Goal: Task Accomplishment & Management: Use online tool/utility

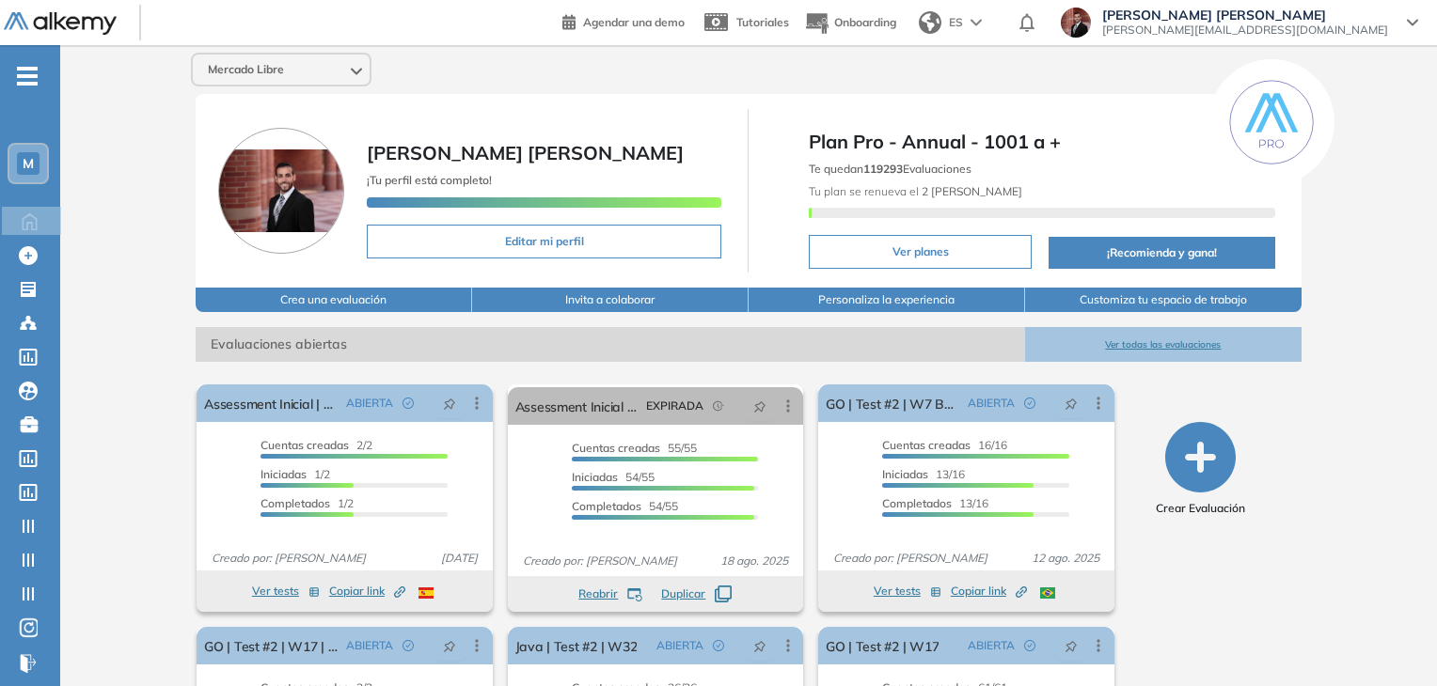
click at [32, 78] on span "-" at bounding box center [27, 74] width 21 height 15
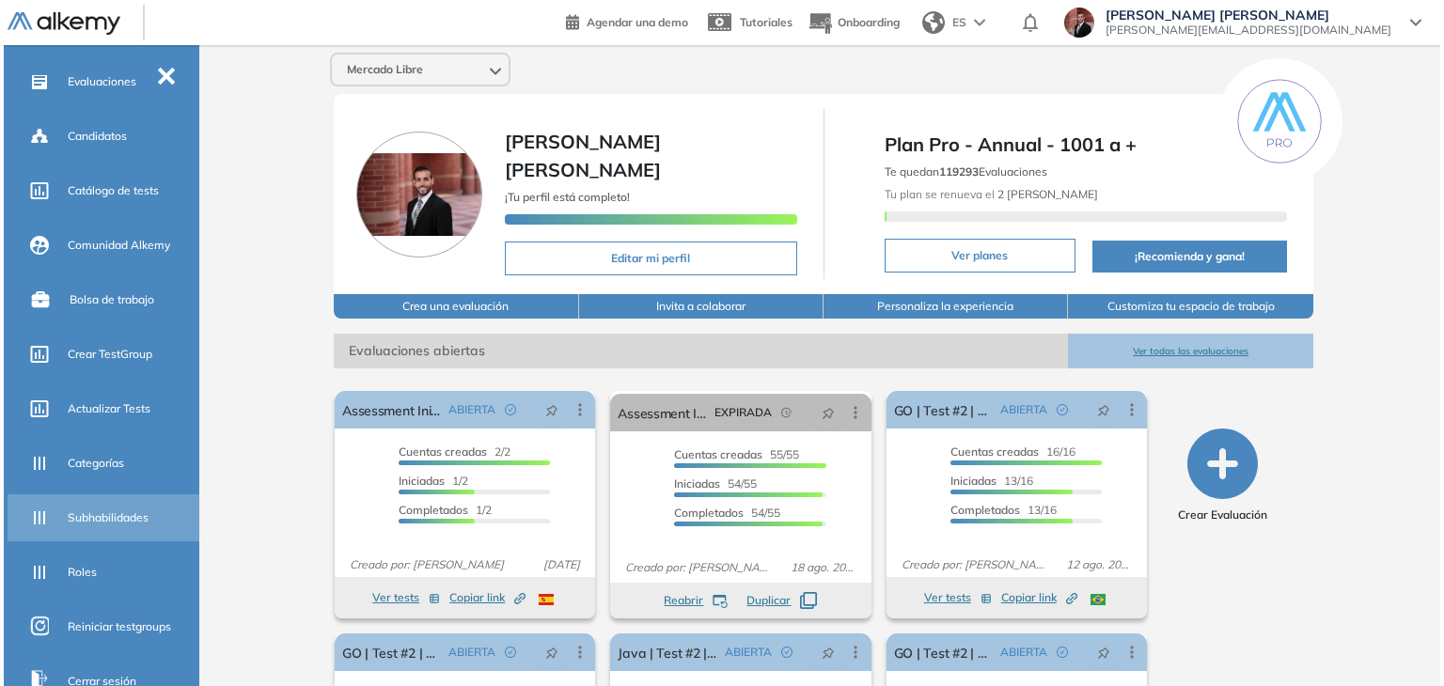
scroll to position [356, 0]
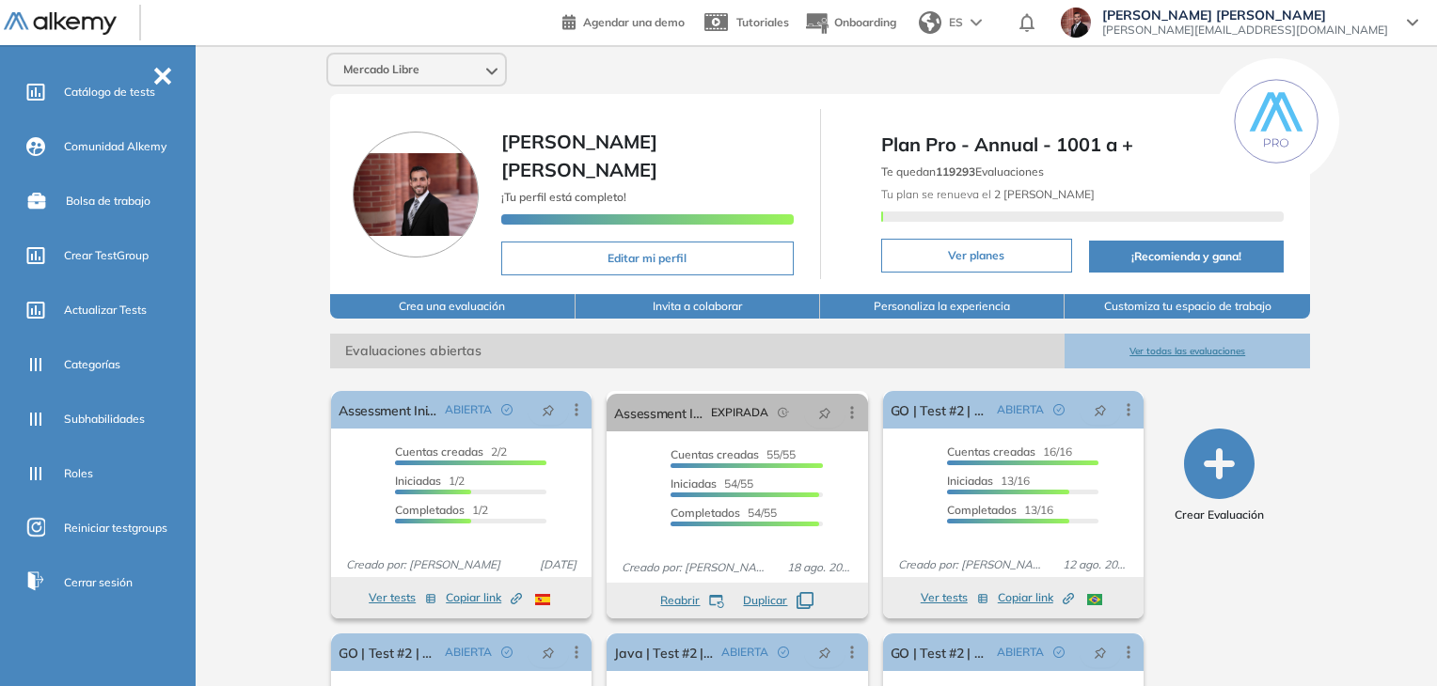
click at [1381, 23] on span "[PERSON_NAME][EMAIL_ADDRESS][DOMAIN_NAME]" at bounding box center [1245, 30] width 286 height 15
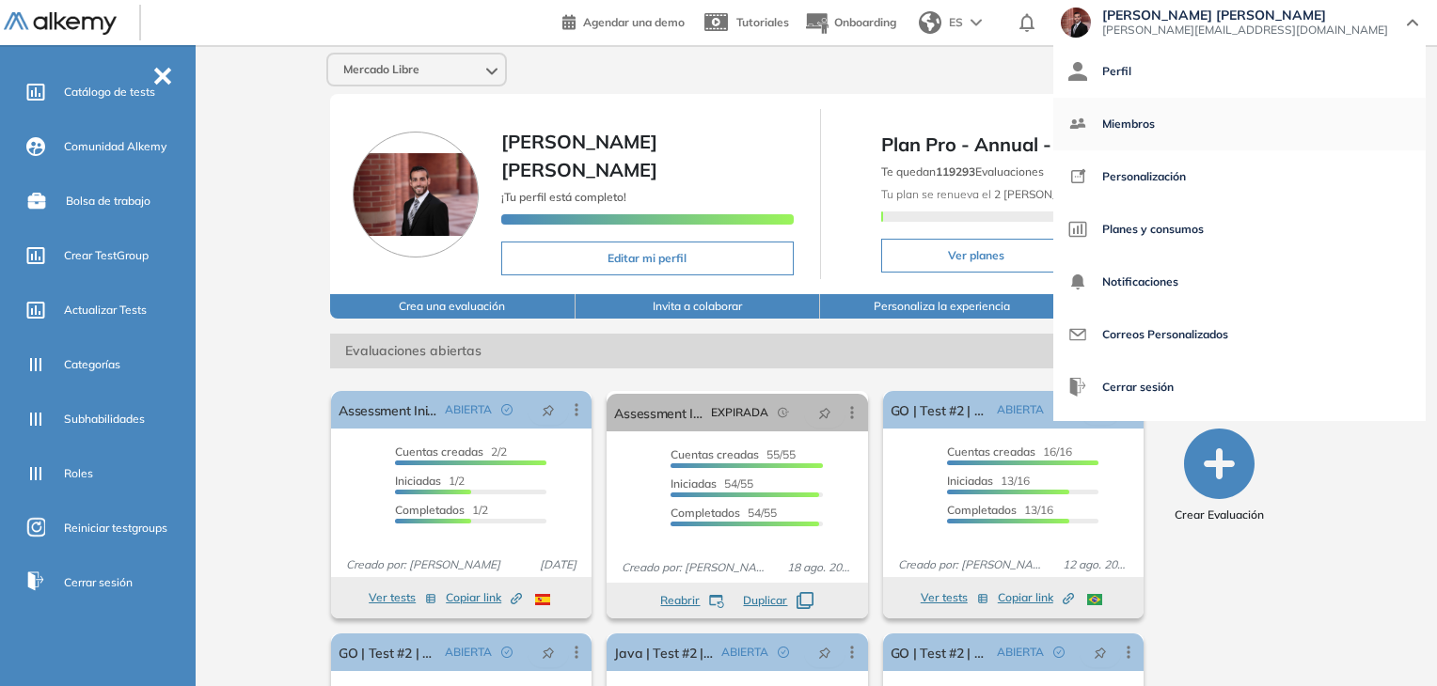
click at [1155, 118] on span "Miembros" at bounding box center [1128, 124] width 53 height 45
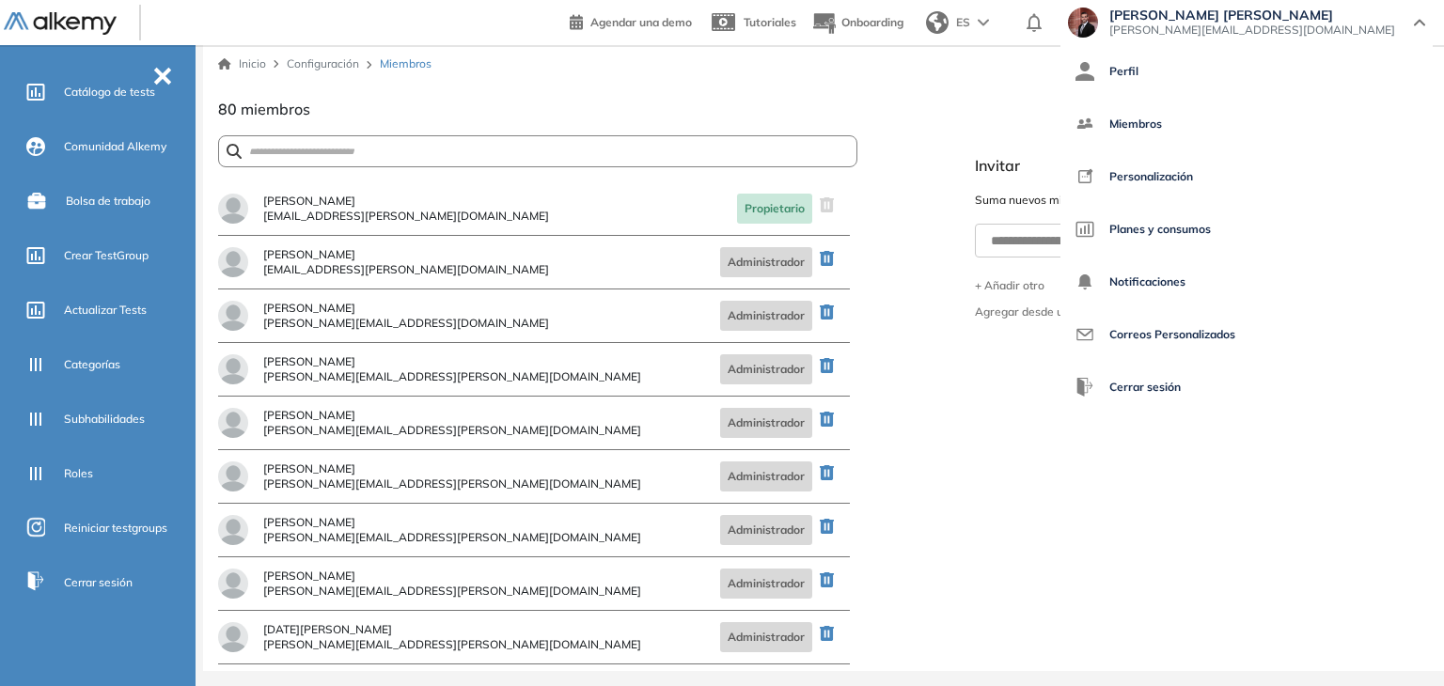
click at [1059, 185] on div "**********" at bounding box center [1166, 253] width 527 height 310
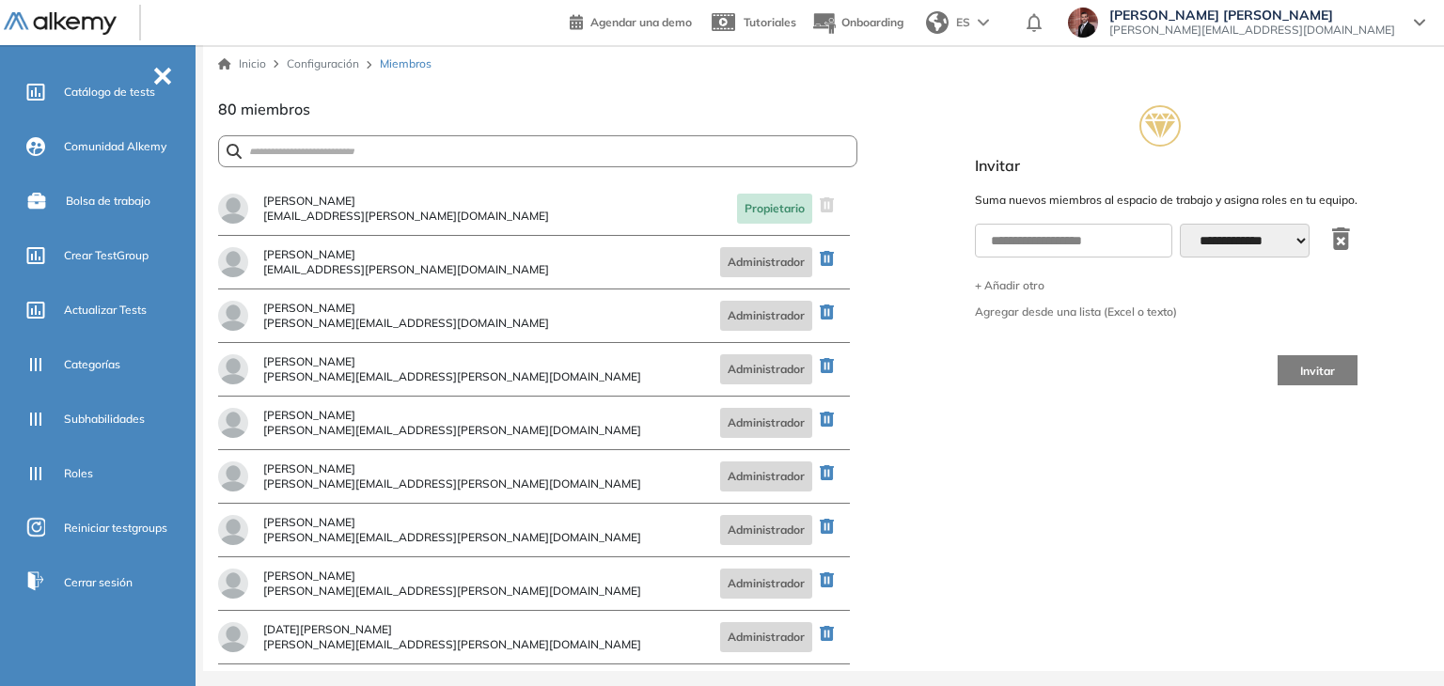
click at [1269, 234] on div "**********" at bounding box center [1166, 253] width 527 height 310
click at [1283, 234] on div "**********" at bounding box center [1166, 253] width 527 height 310
click at [1299, 238] on div "**********" at bounding box center [1166, 253] width 527 height 310
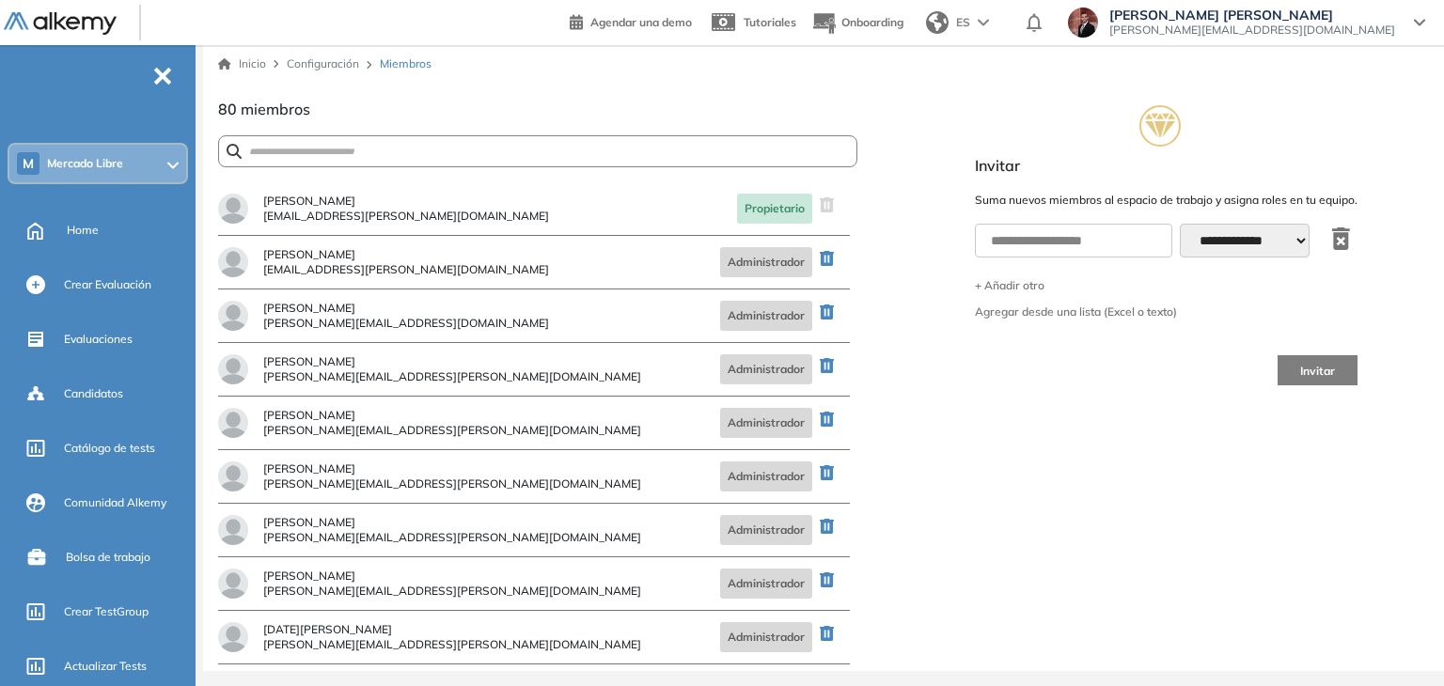
click at [102, 174] on div "M Mercado Libre" at bounding box center [97, 164] width 177 height 38
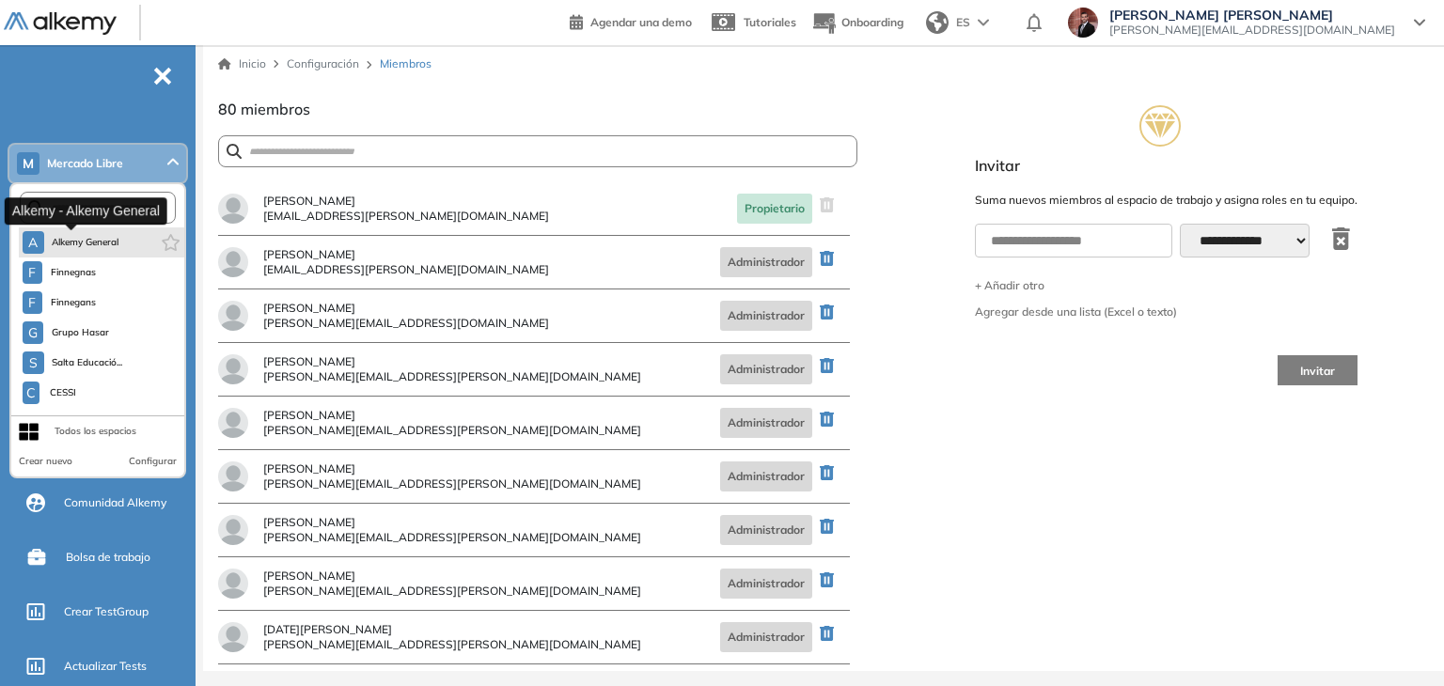
click at [78, 238] on span "Alkemy General" at bounding box center [86, 242] width 68 height 15
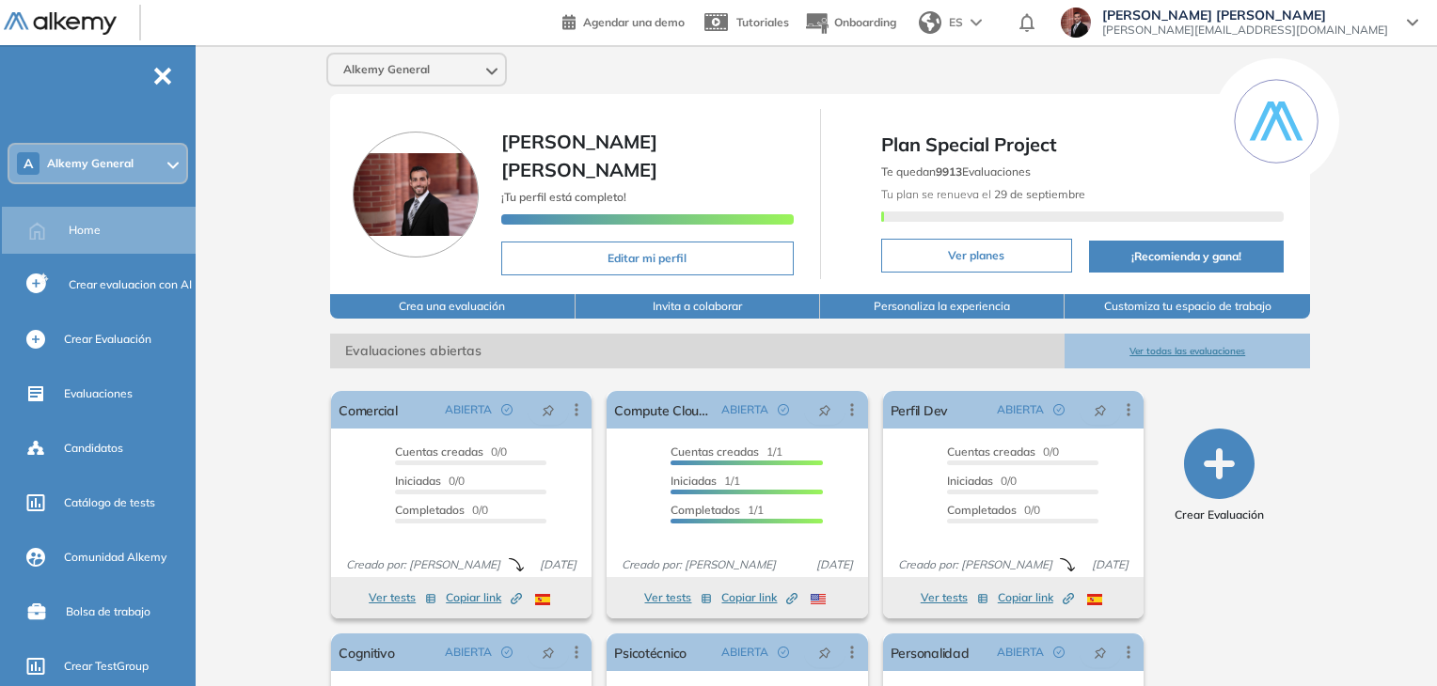
click at [1359, 24] on span "[PERSON_NAME][EMAIL_ADDRESS][DOMAIN_NAME]" at bounding box center [1245, 30] width 286 height 15
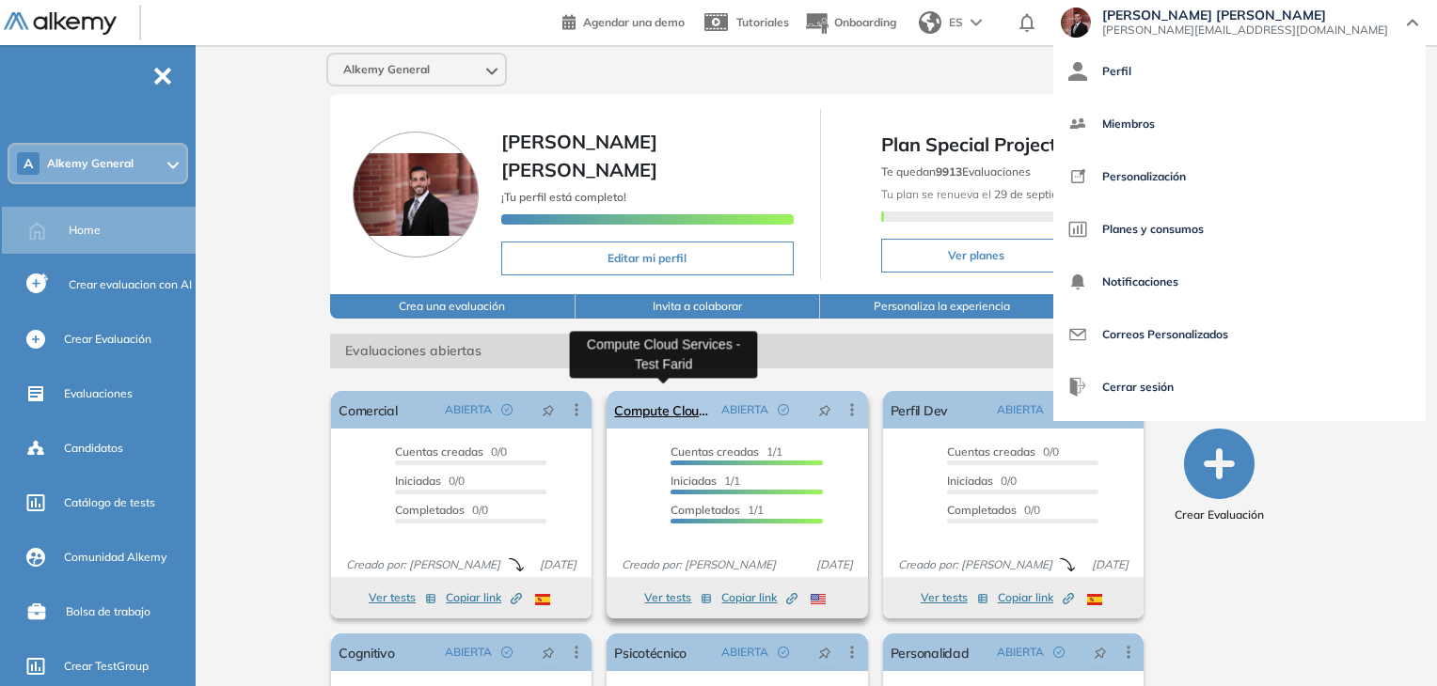
click at [670, 403] on link "Compute Cloud Services - Test Farid" at bounding box center [663, 410] width 99 height 38
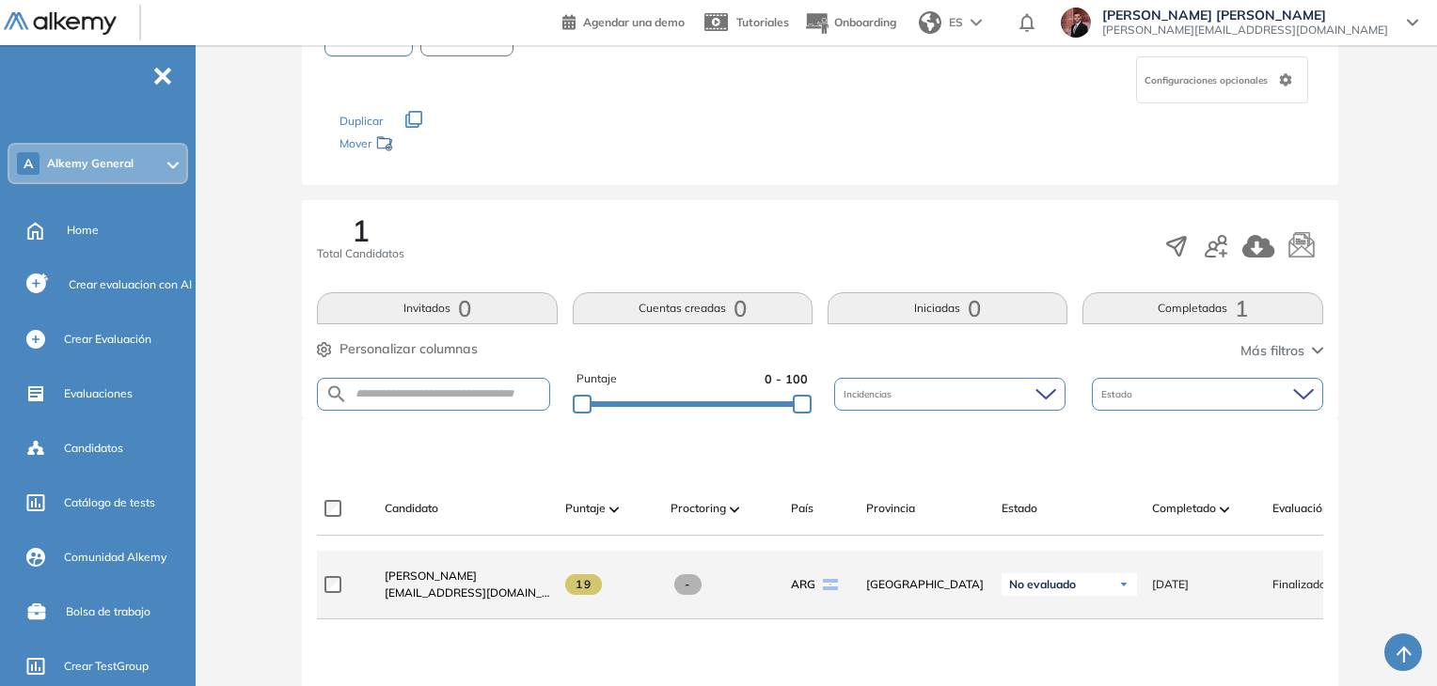
scroll to position [188, 0]
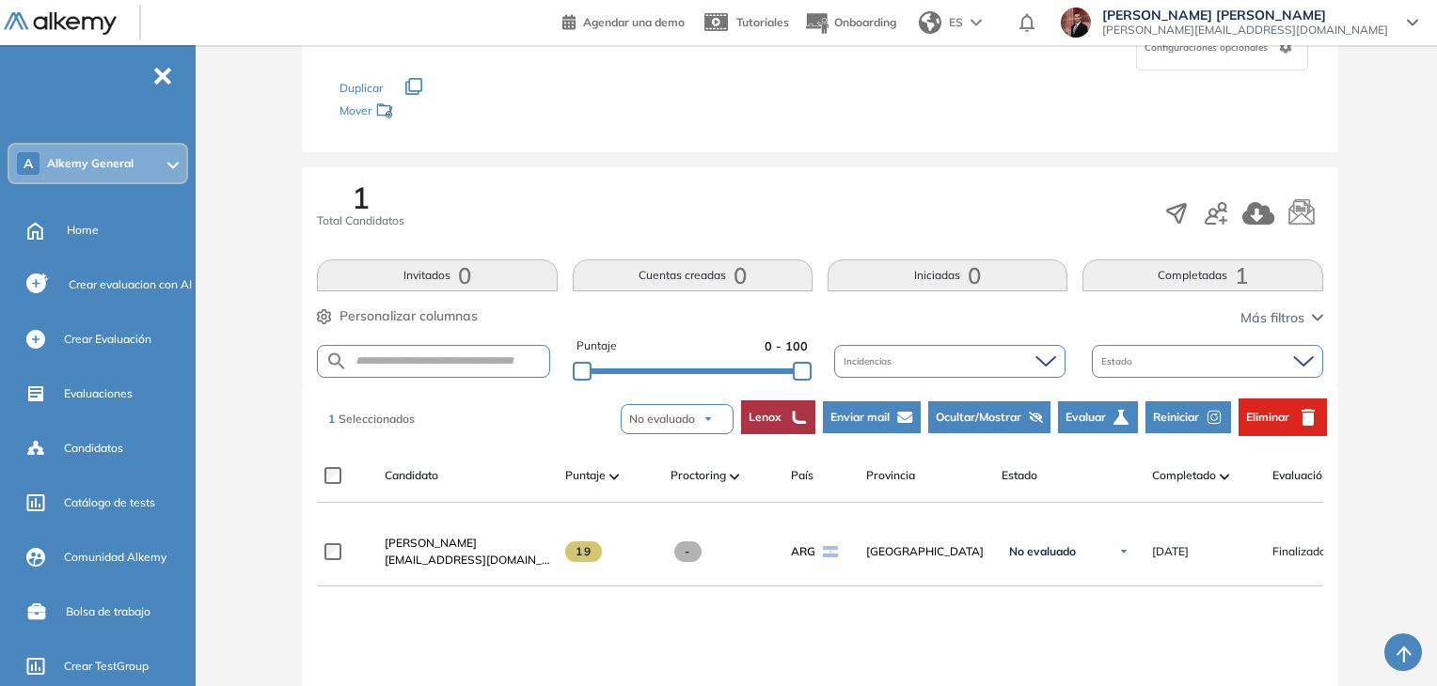
click at [1181, 418] on span "Reiniciar" at bounding box center [1176, 417] width 46 height 17
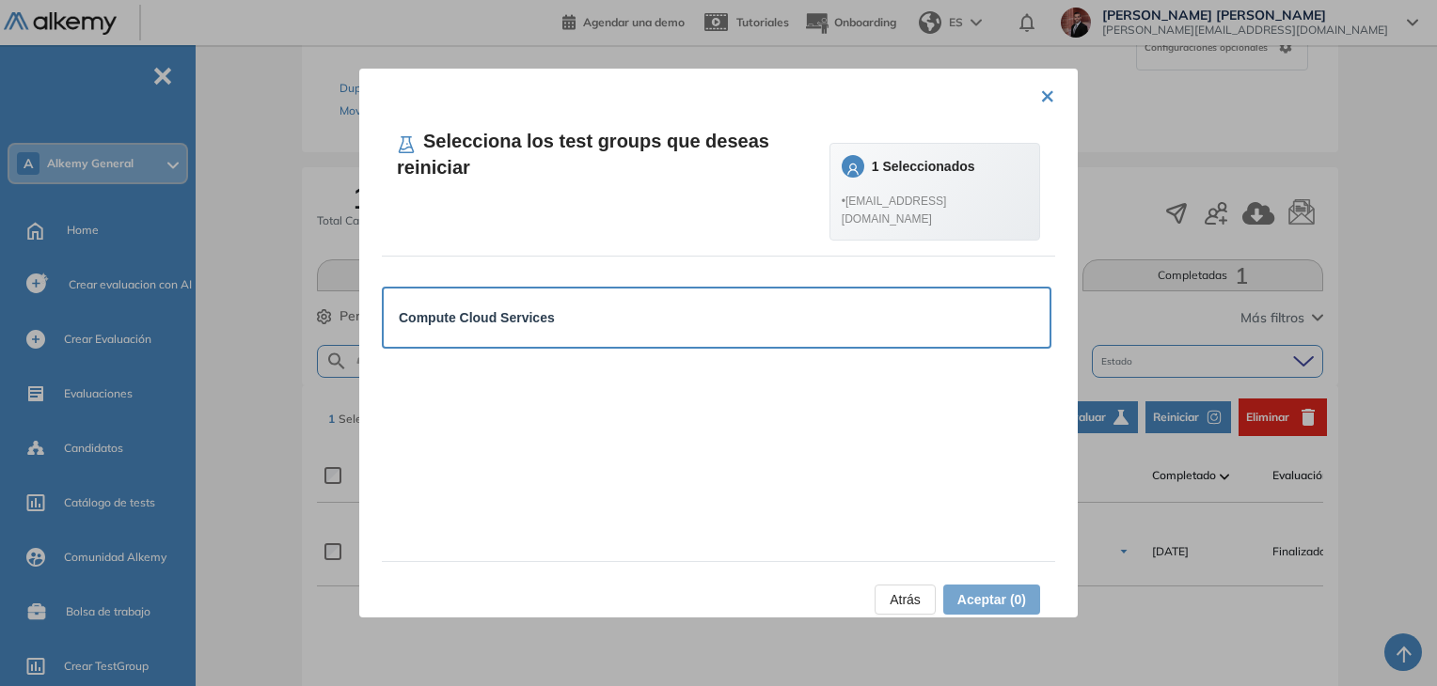
click at [622, 315] on div "Compute Cloud Services" at bounding box center [717, 318] width 666 height 58
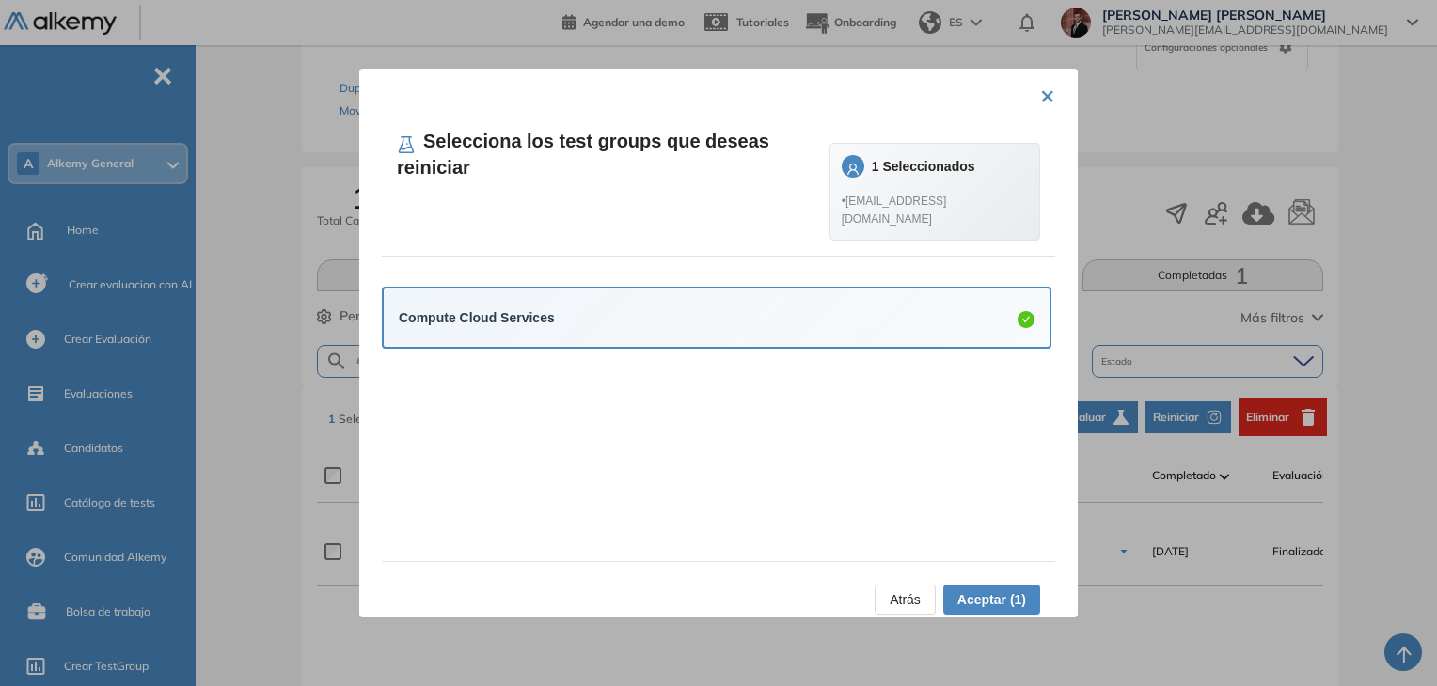
click at [1040, 93] on button "×" at bounding box center [1047, 94] width 15 height 37
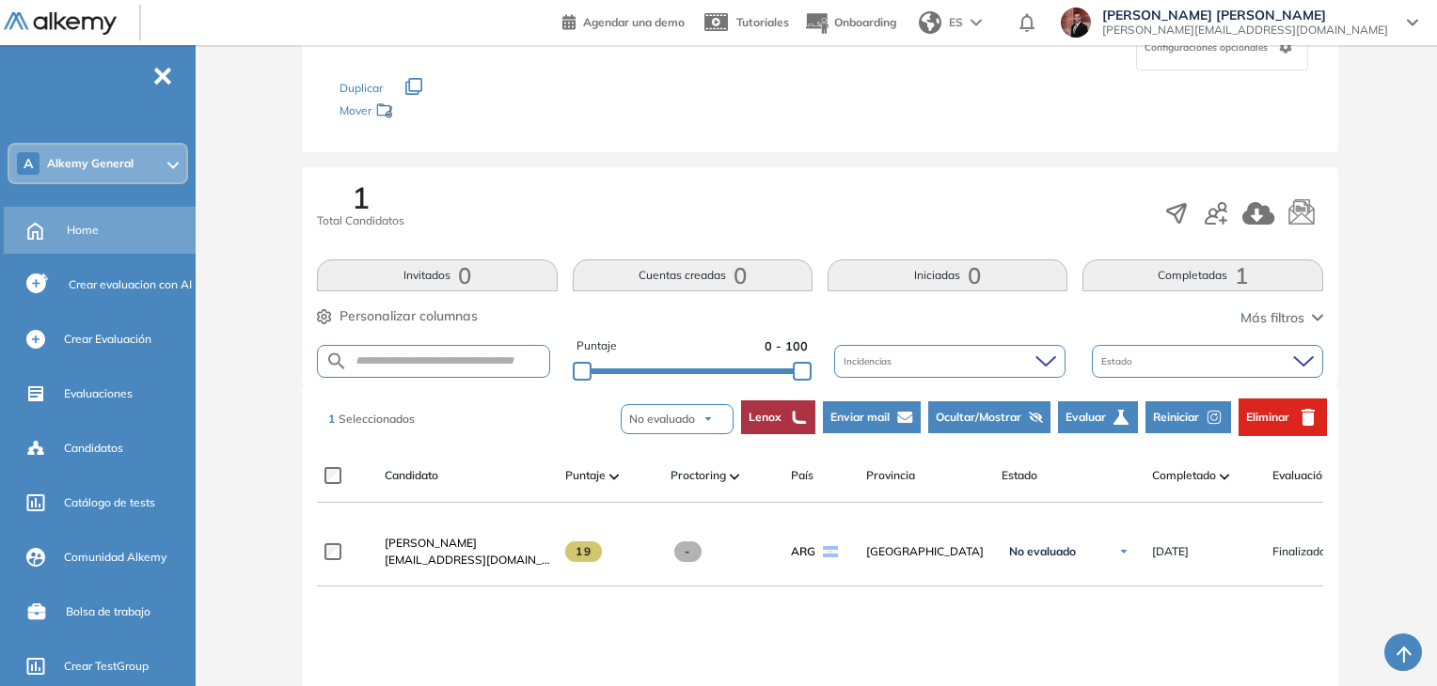
click at [113, 229] on div "Home" at bounding box center [129, 230] width 125 height 32
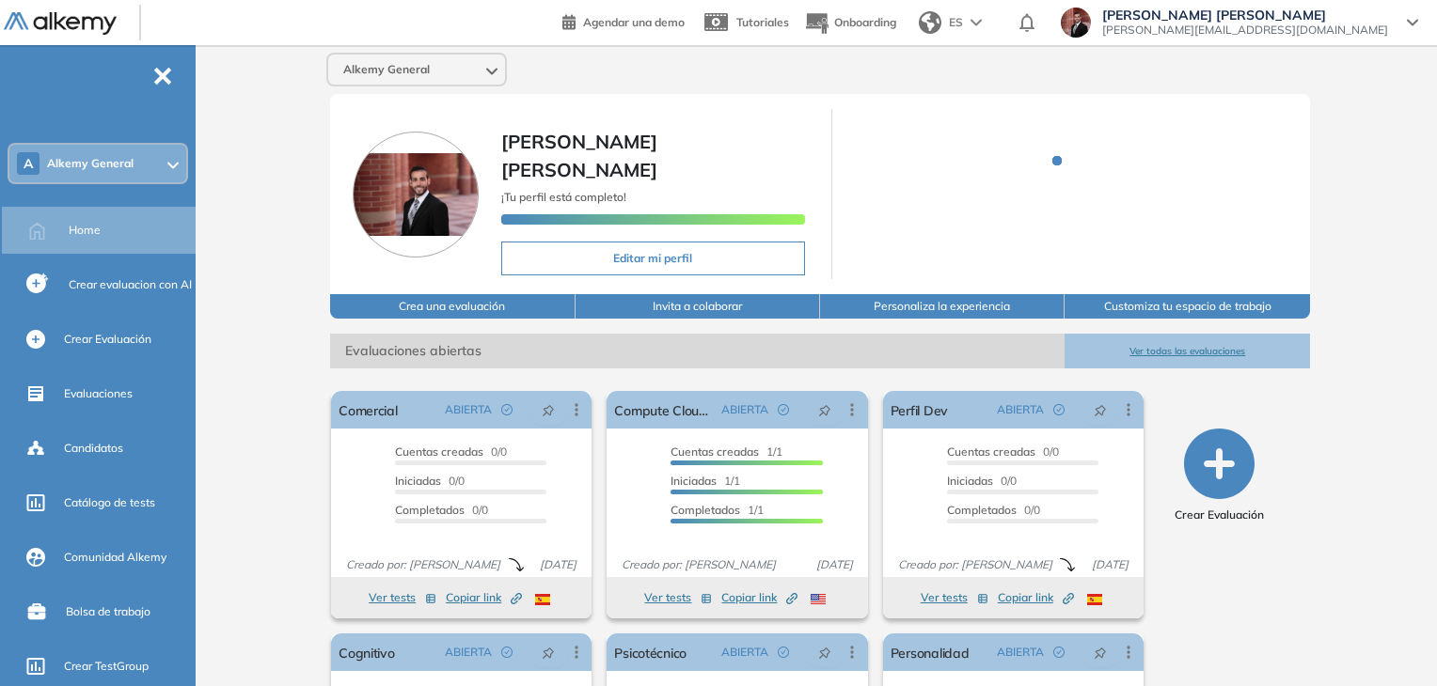
click at [128, 156] on span "Alkemy General" at bounding box center [90, 163] width 87 height 15
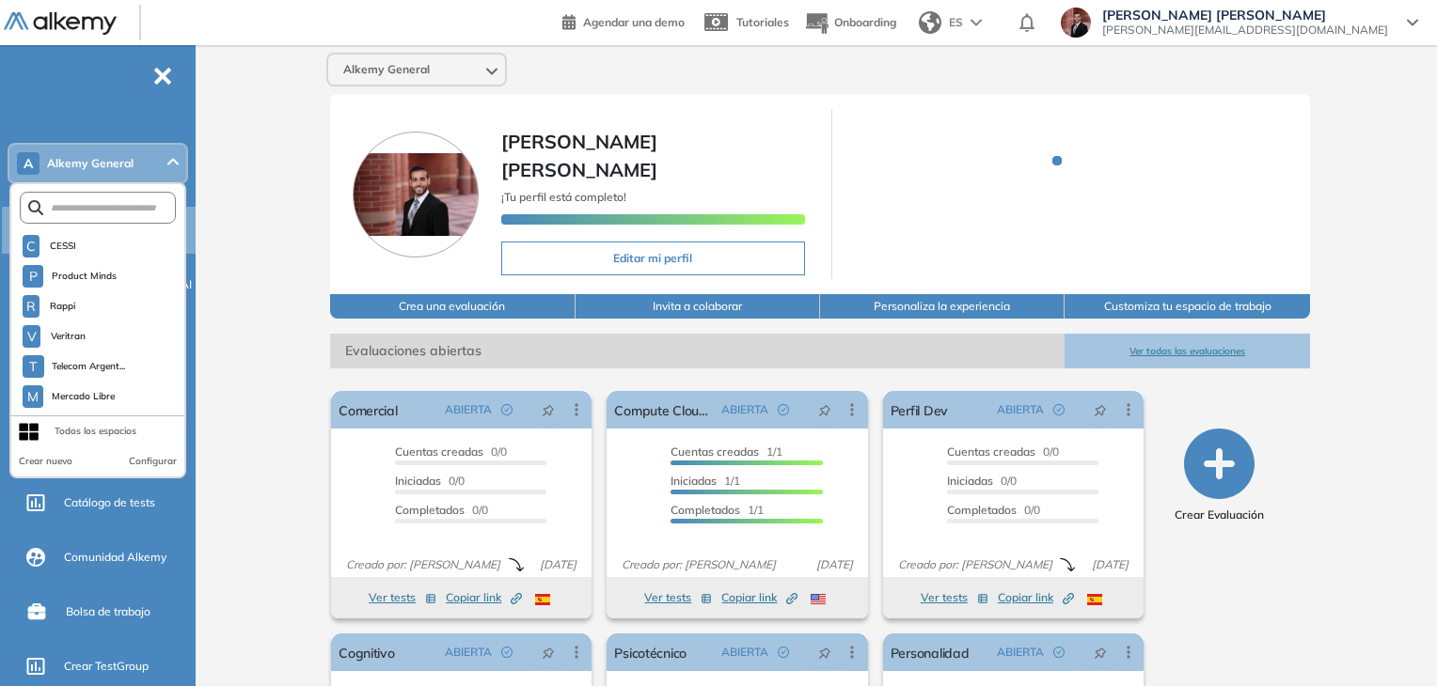
scroll to position [282, 0]
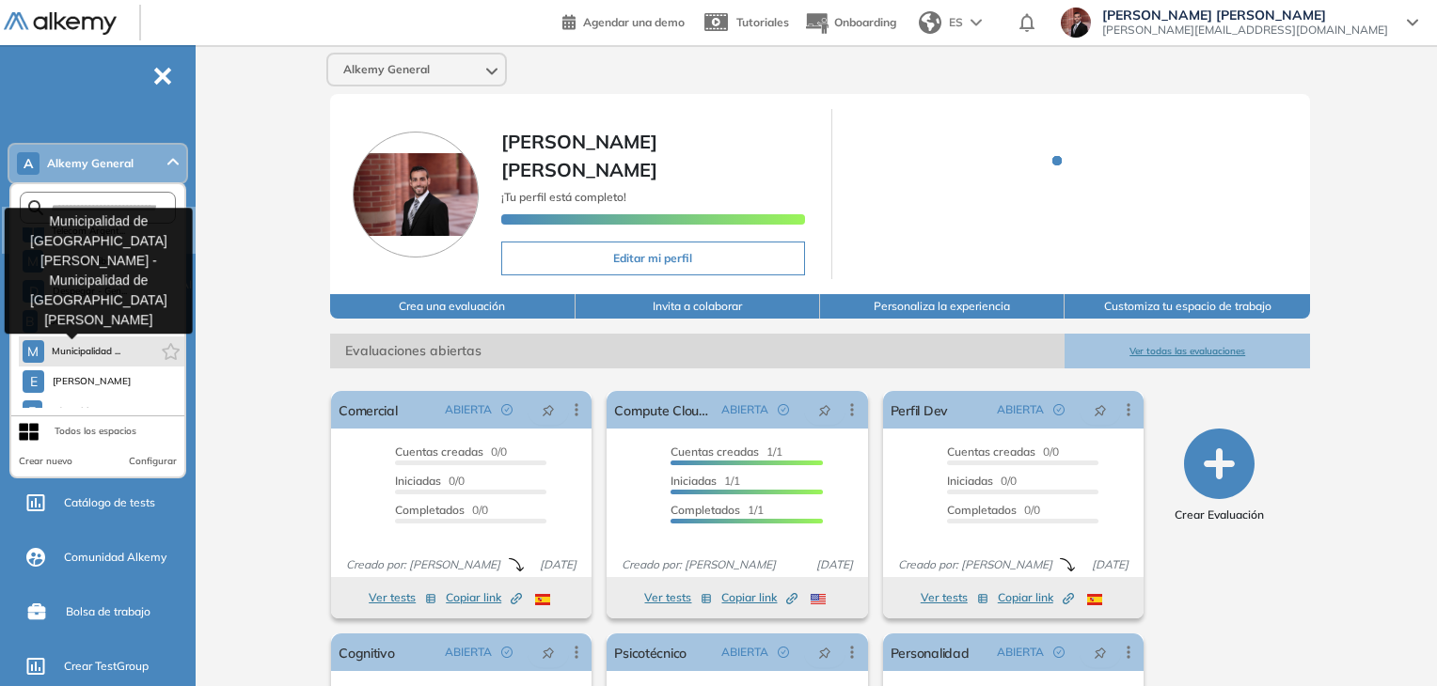
click at [68, 350] on span "Municipalidad ..." at bounding box center [87, 351] width 70 height 15
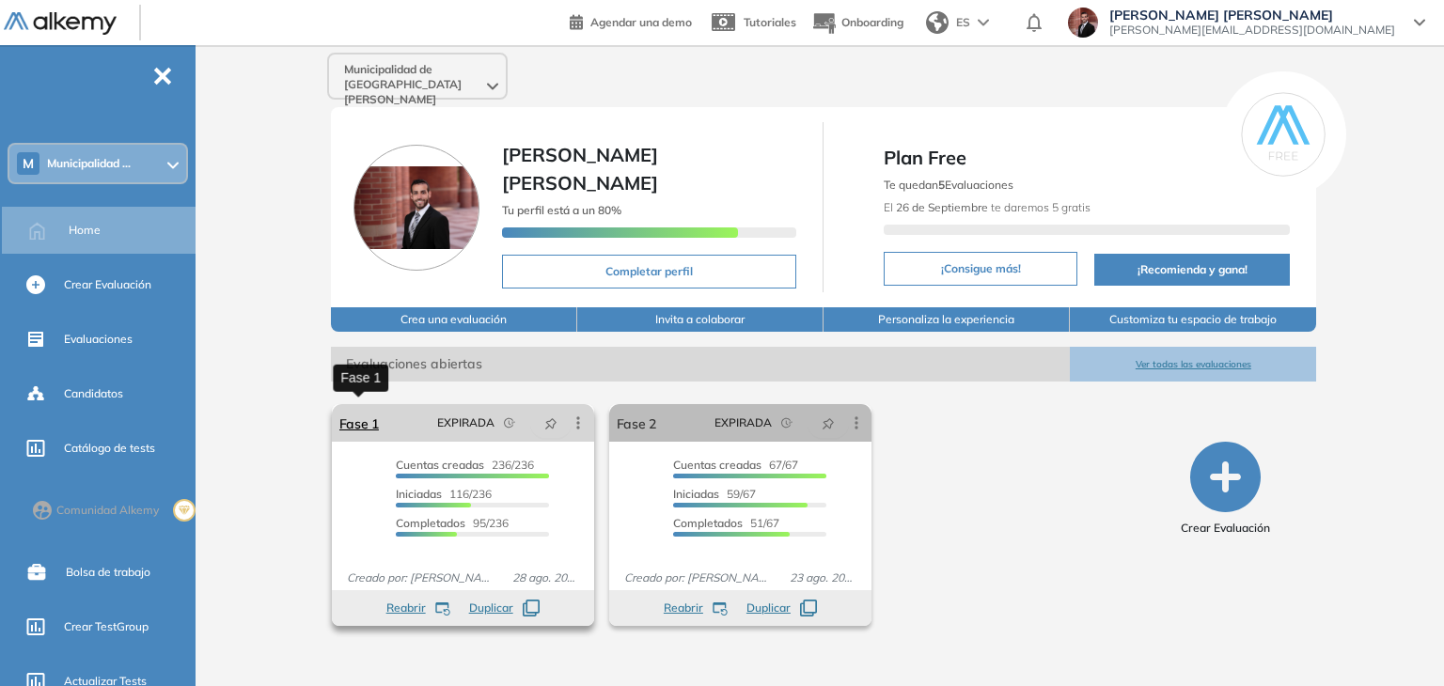
click at [345, 418] on link "Fase 1" at bounding box center [358, 423] width 39 height 38
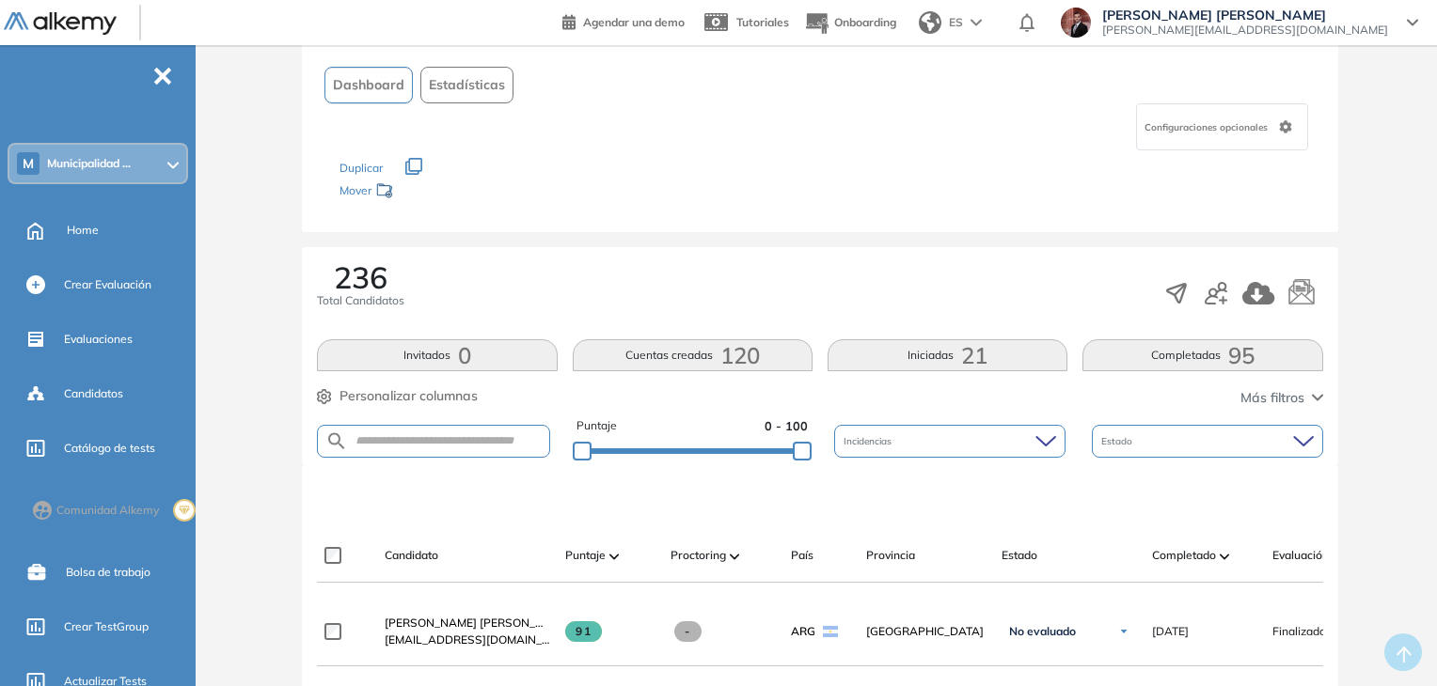
scroll to position [237, 0]
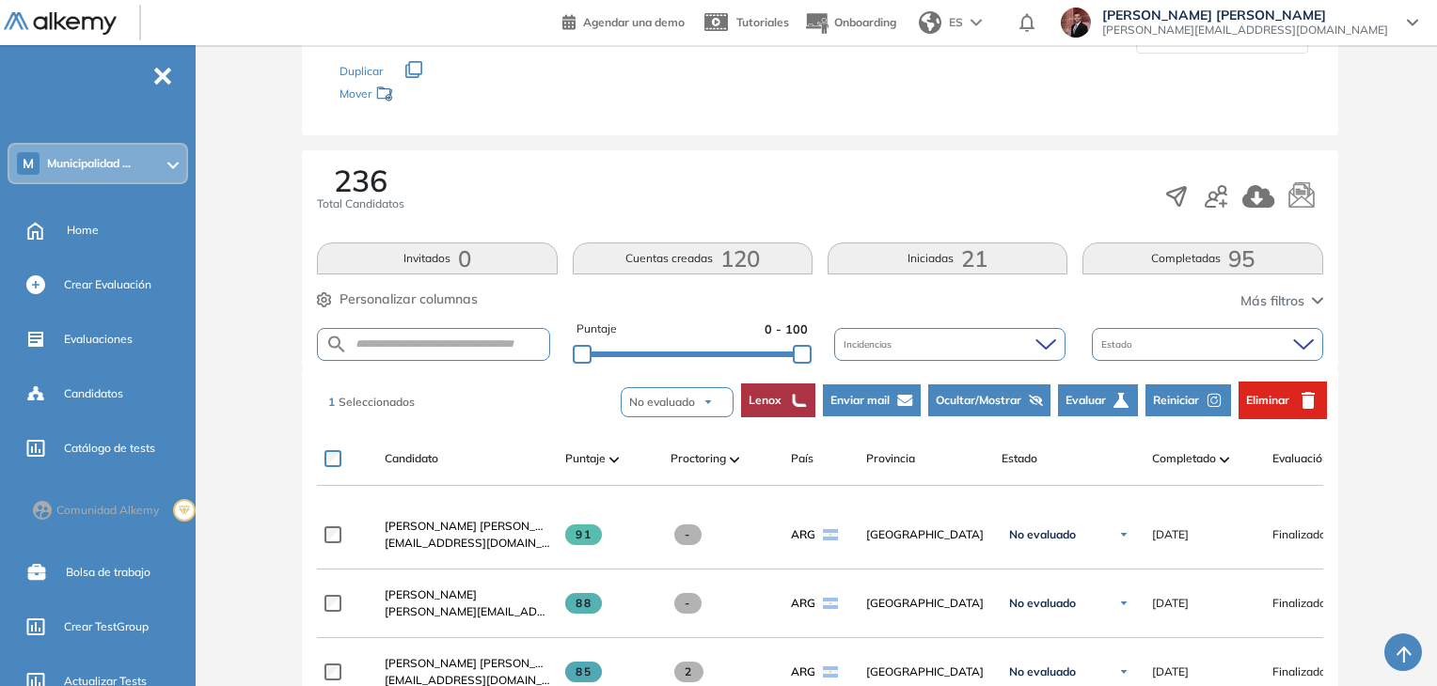
click at [1189, 397] on span "Reiniciar" at bounding box center [1176, 400] width 46 height 17
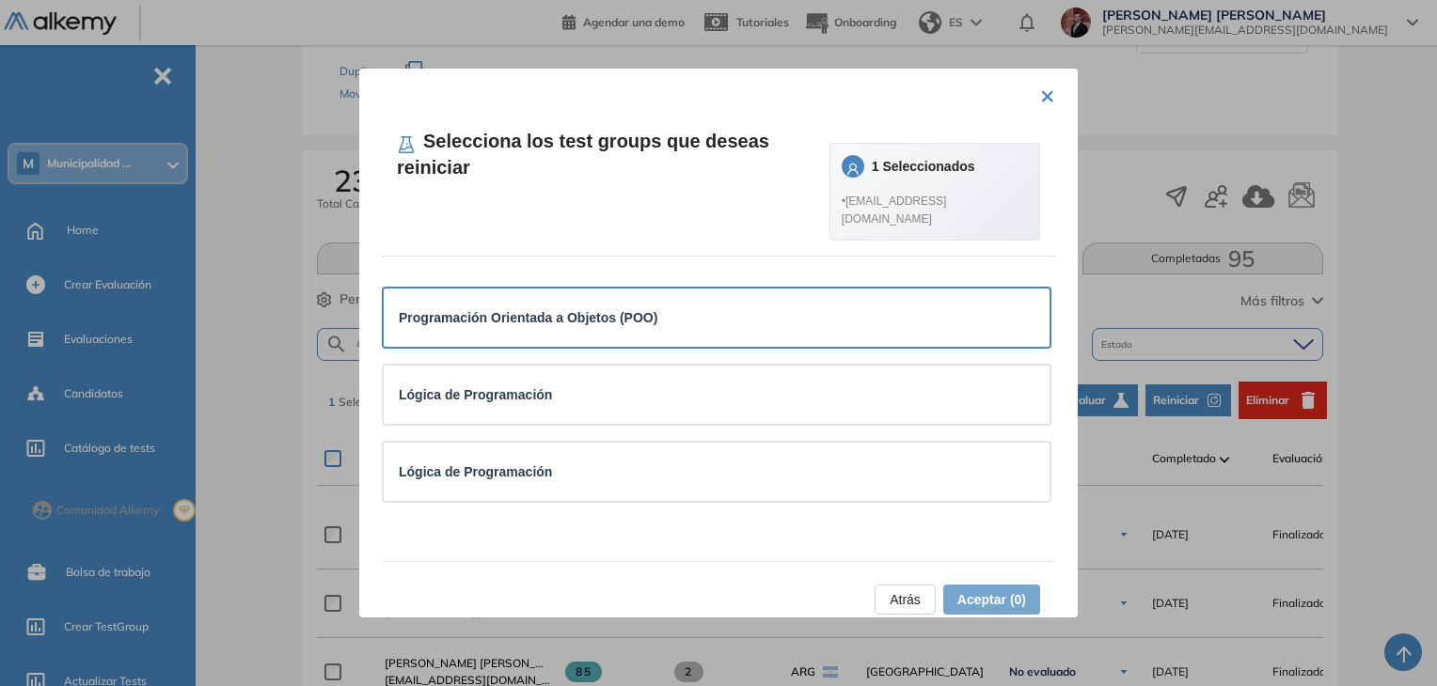
click at [677, 312] on div "Programación Orientada a Objetos (POO)" at bounding box center [717, 318] width 636 height 28
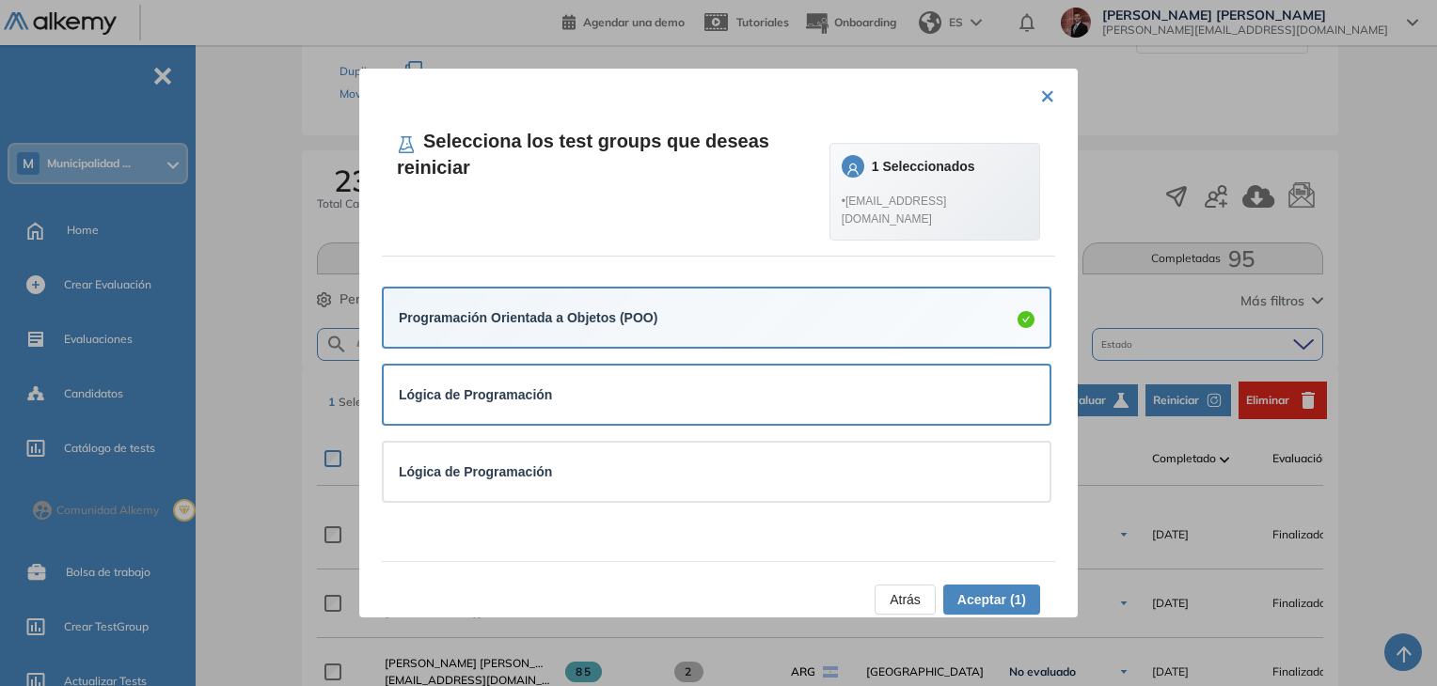
click at [707, 397] on div "Lógica de Programación" at bounding box center [717, 395] width 666 height 58
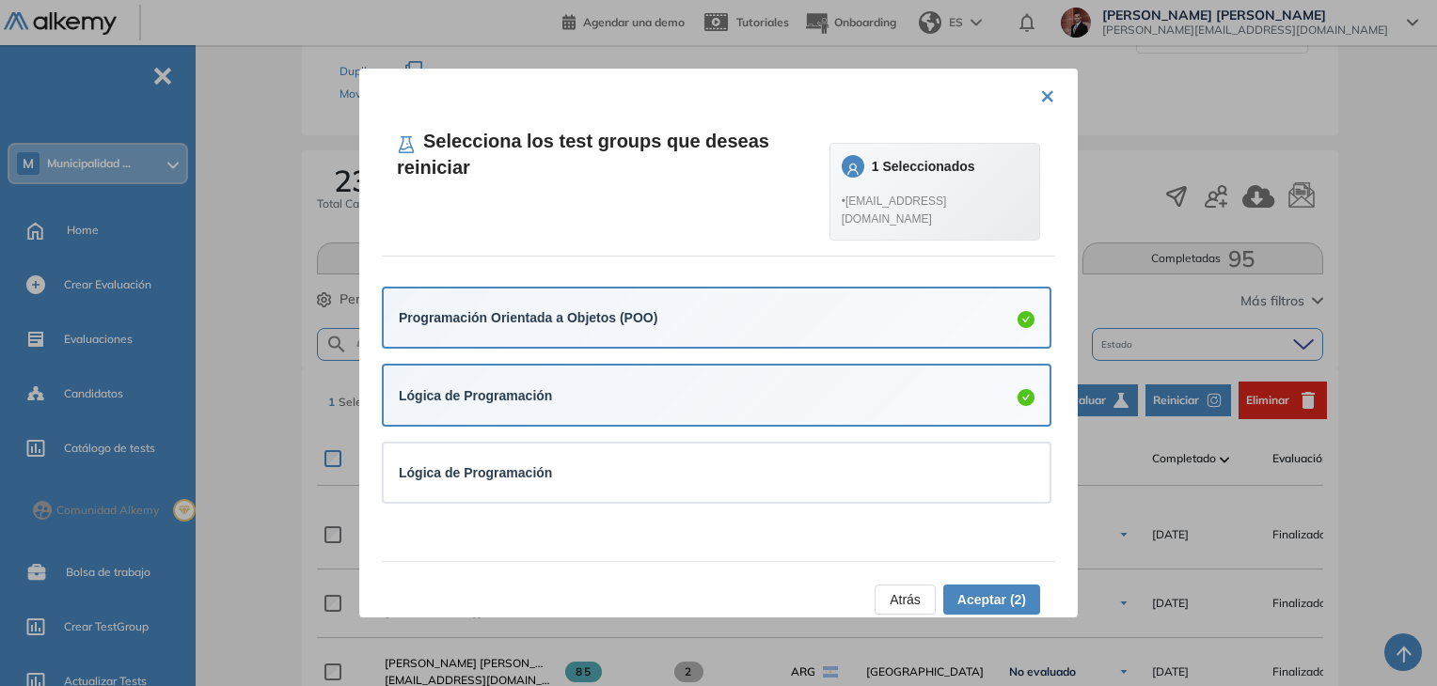
click at [1040, 98] on button "×" at bounding box center [1047, 94] width 15 height 37
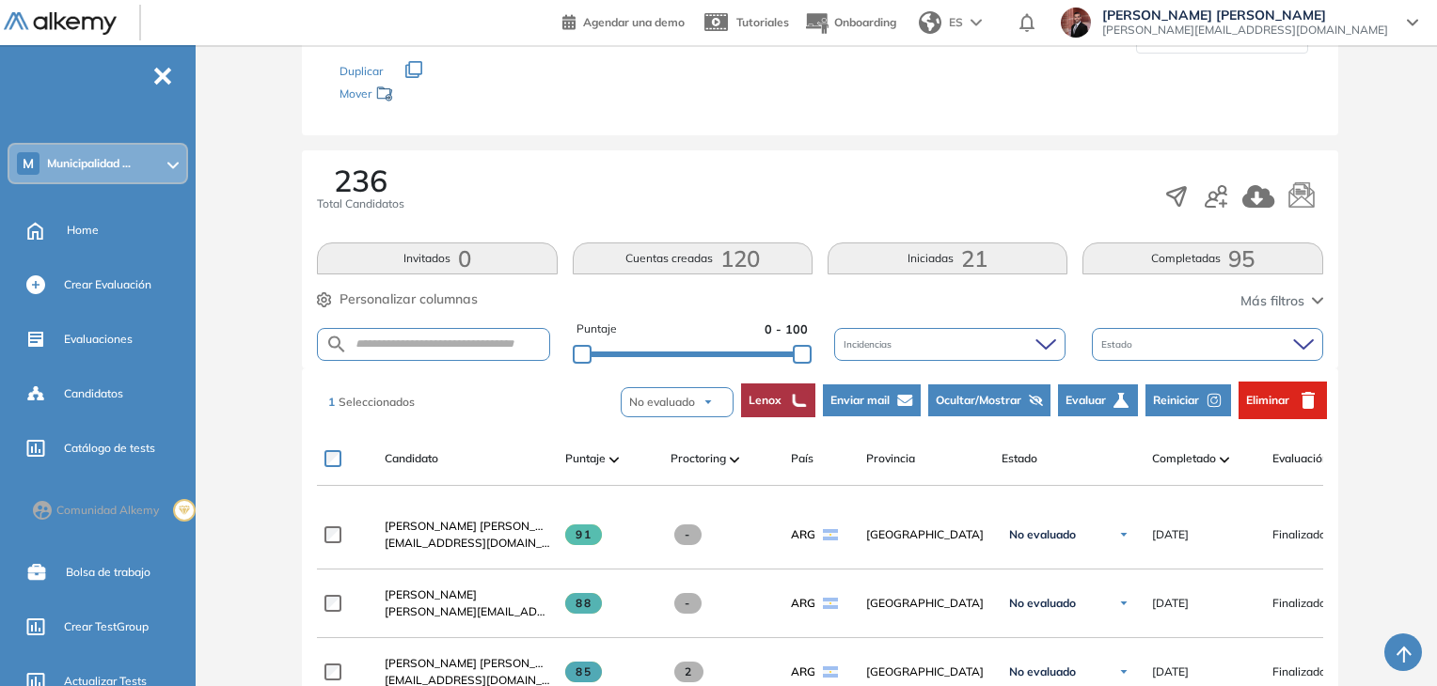
click at [128, 165] on span "Municipalidad ..." at bounding box center [89, 163] width 84 height 15
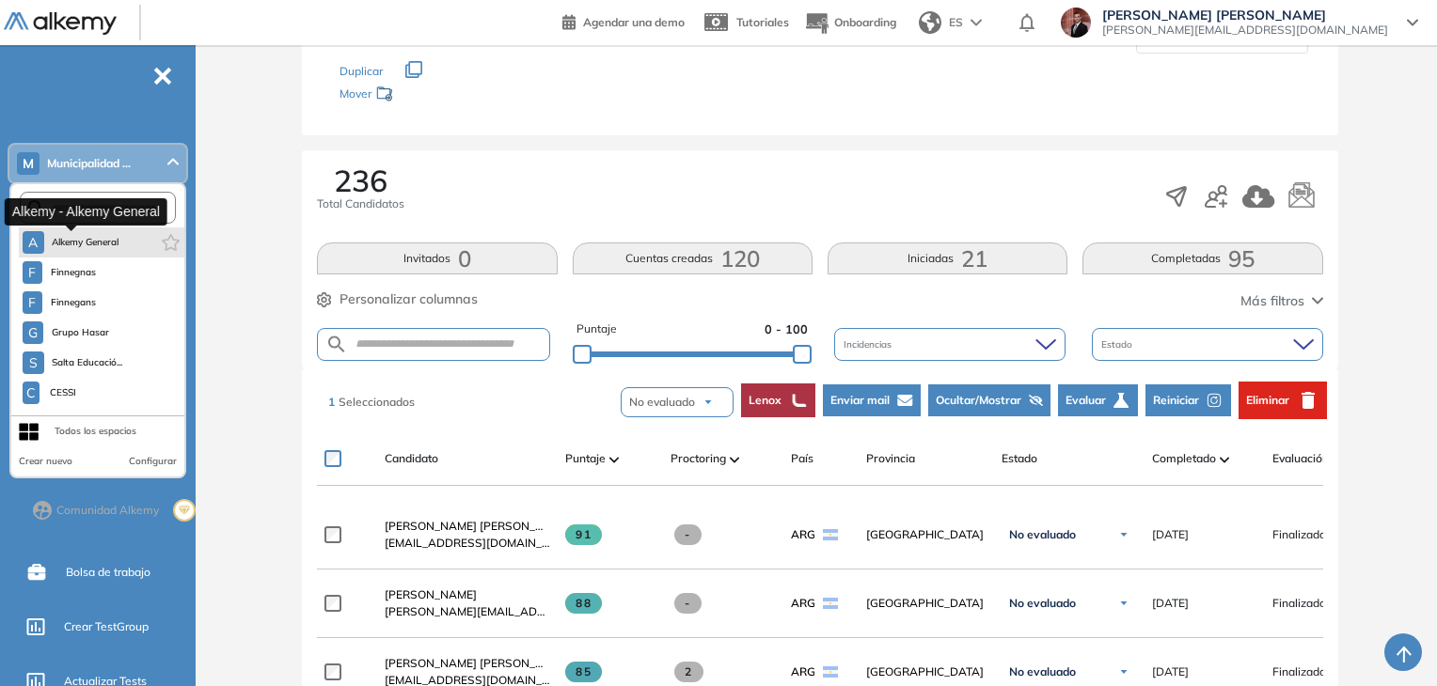
click at [83, 240] on span "Alkemy General" at bounding box center [86, 242] width 68 height 15
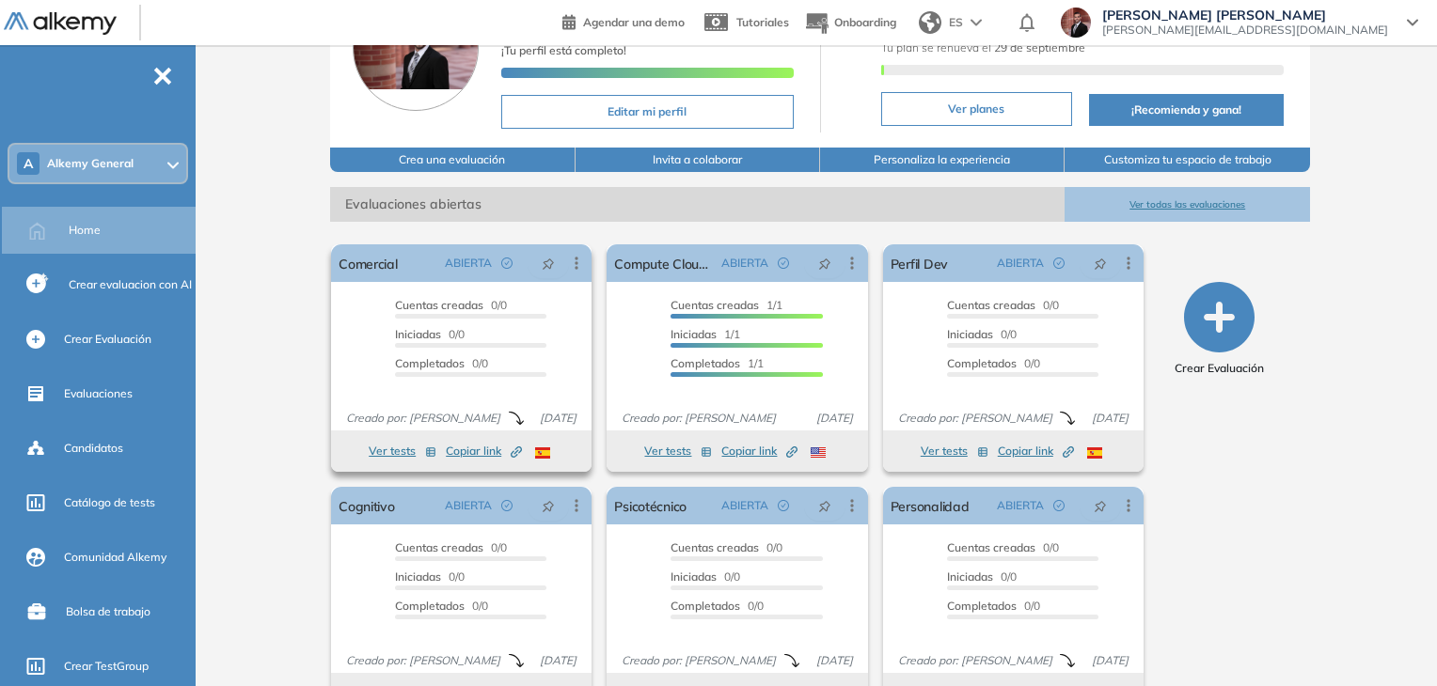
scroll to position [190, 0]
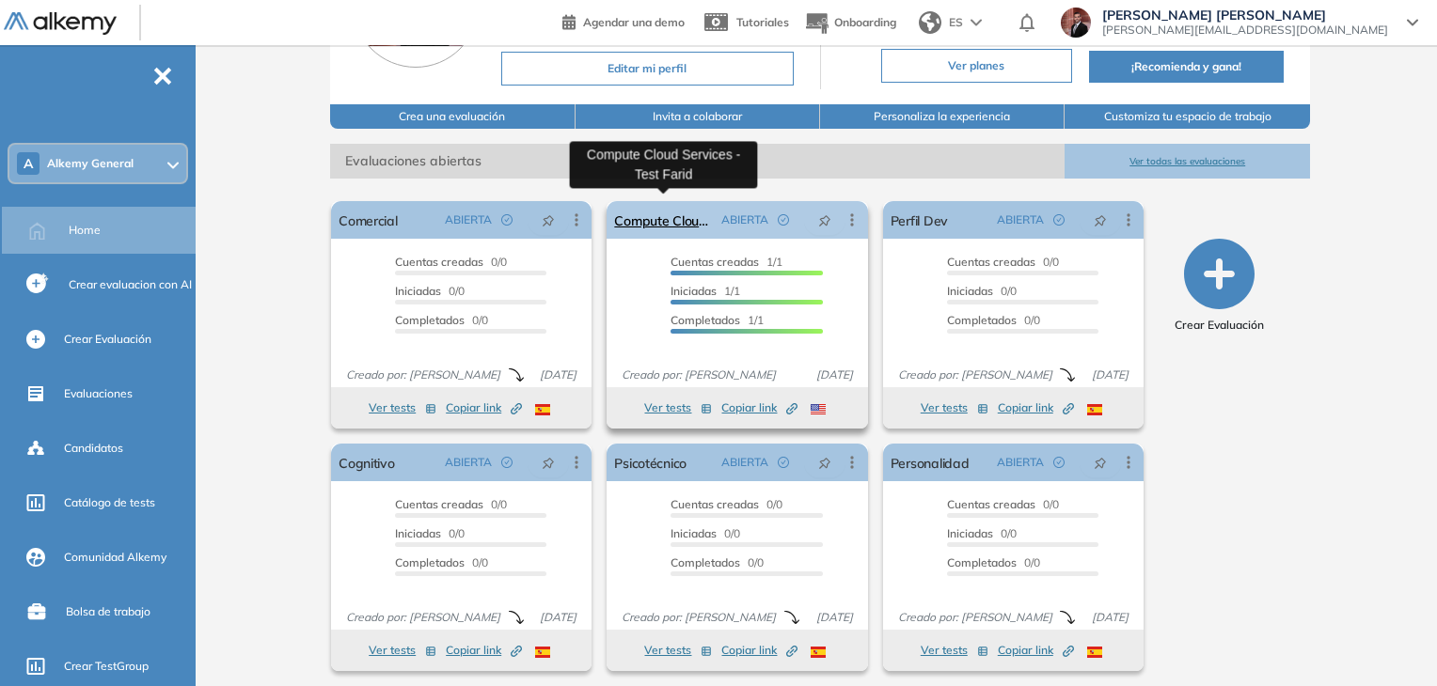
click at [684, 213] on link "Compute Cloud Services - Test Farid" at bounding box center [663, 220] width 99 height 38
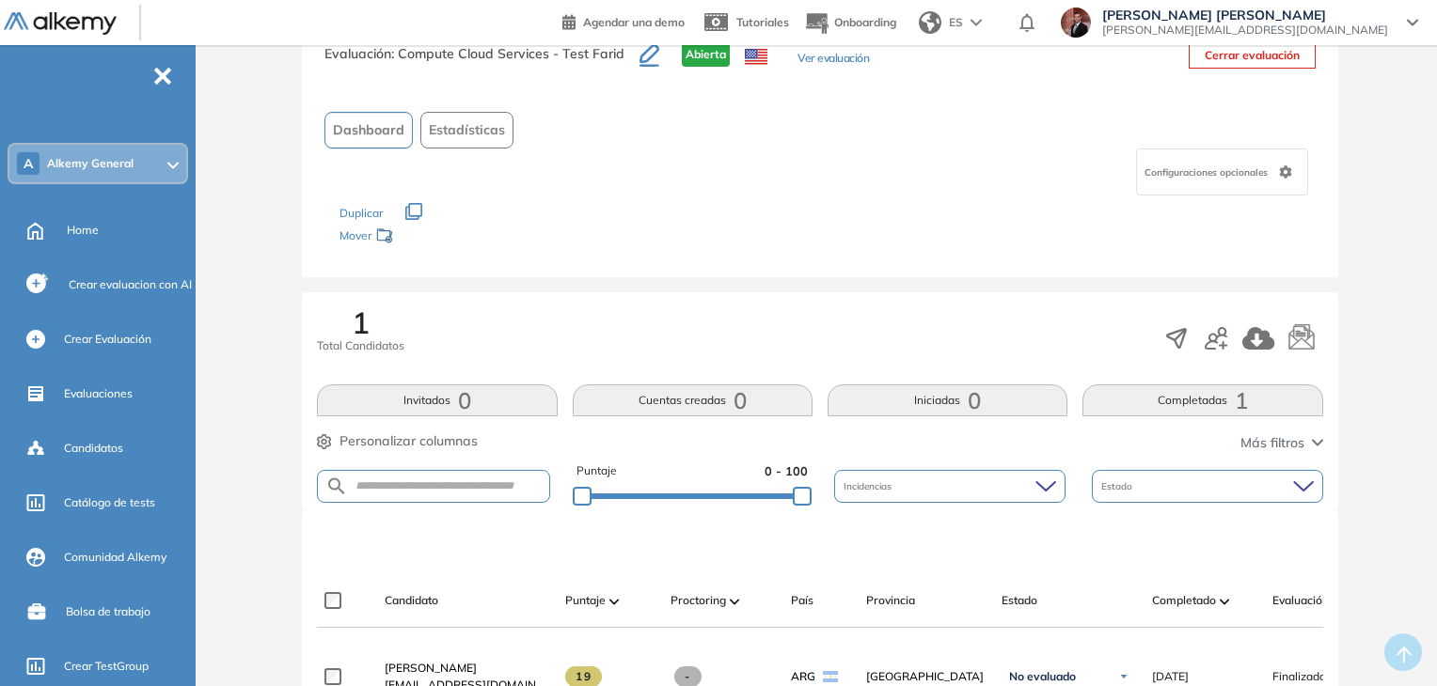
scroll to position [94, 0]
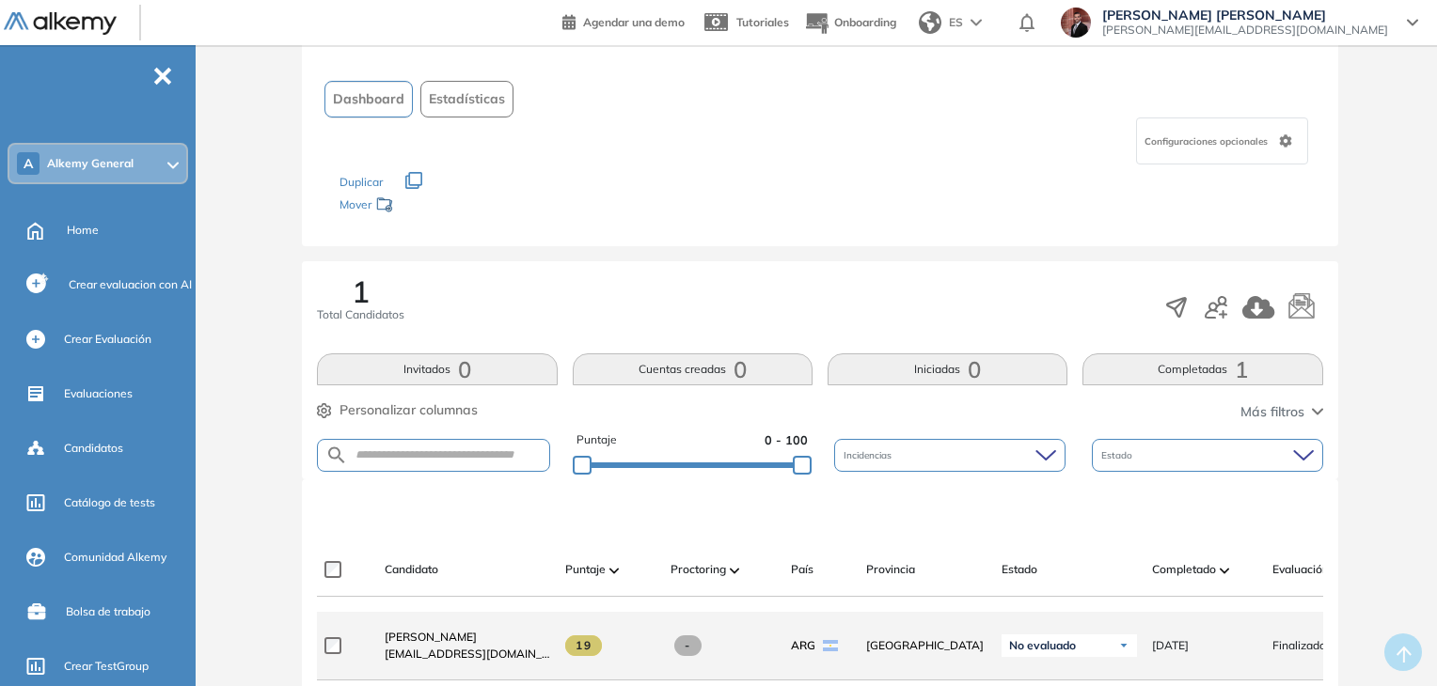
click at [332, 654] on label at bounding box center [340, 646] width 32 height 17
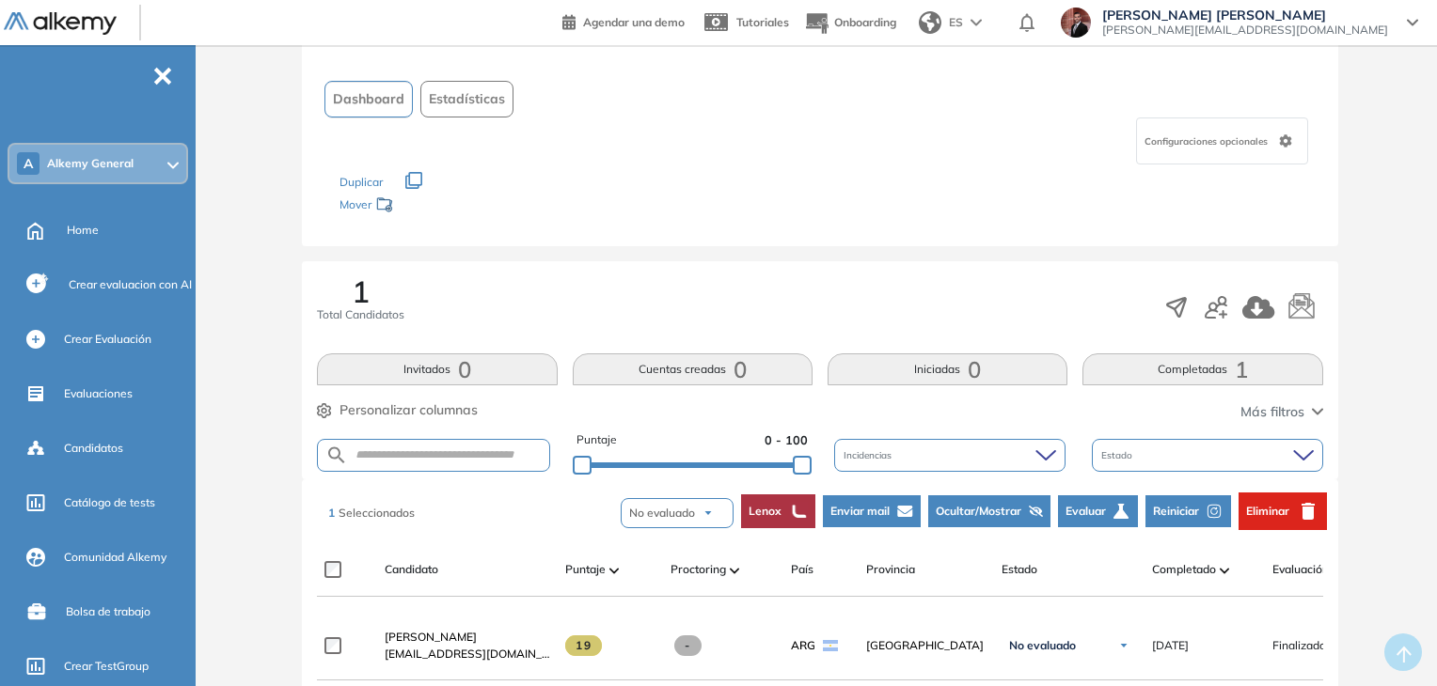
click at [1185, 509] on span "Reiniciar" at bounding box center [1176, 511] width 46 height 17
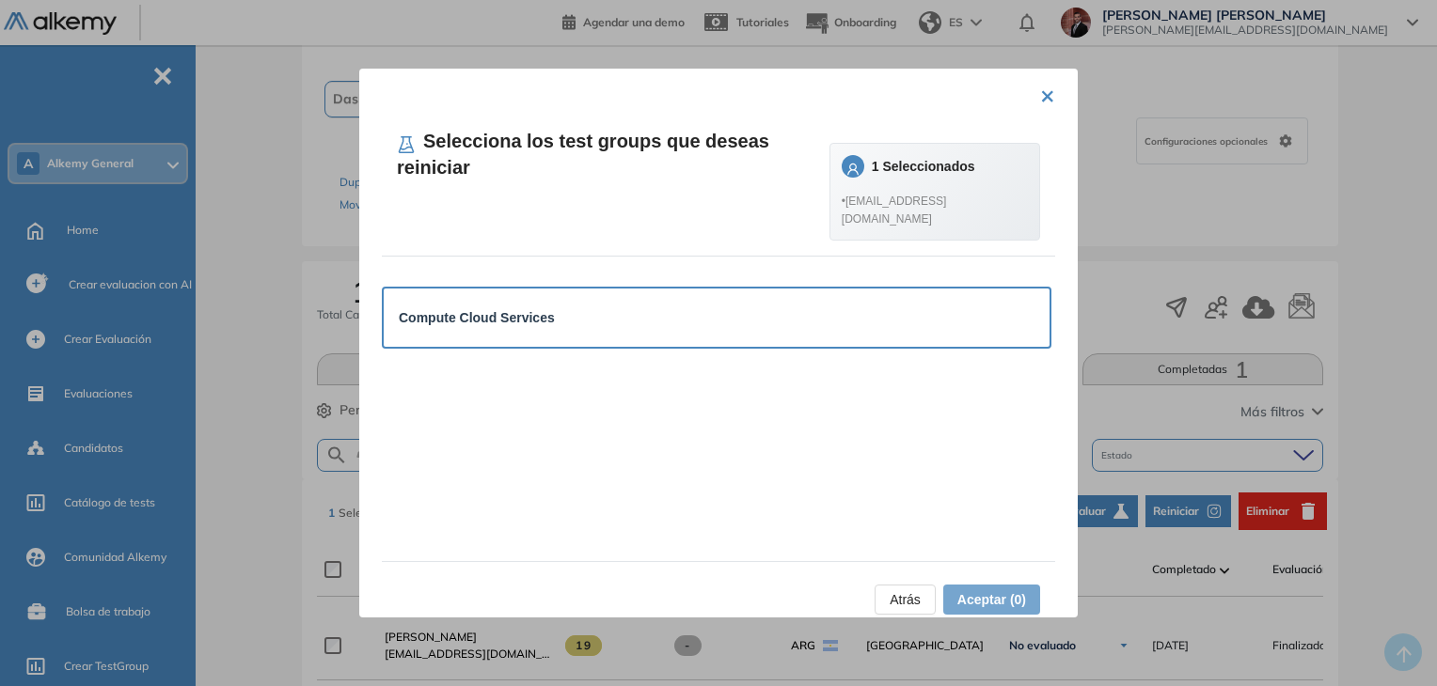
click at [801, 289] on div "Compute Cloud Services" at bounding box center [717, 318] width 666 height 58
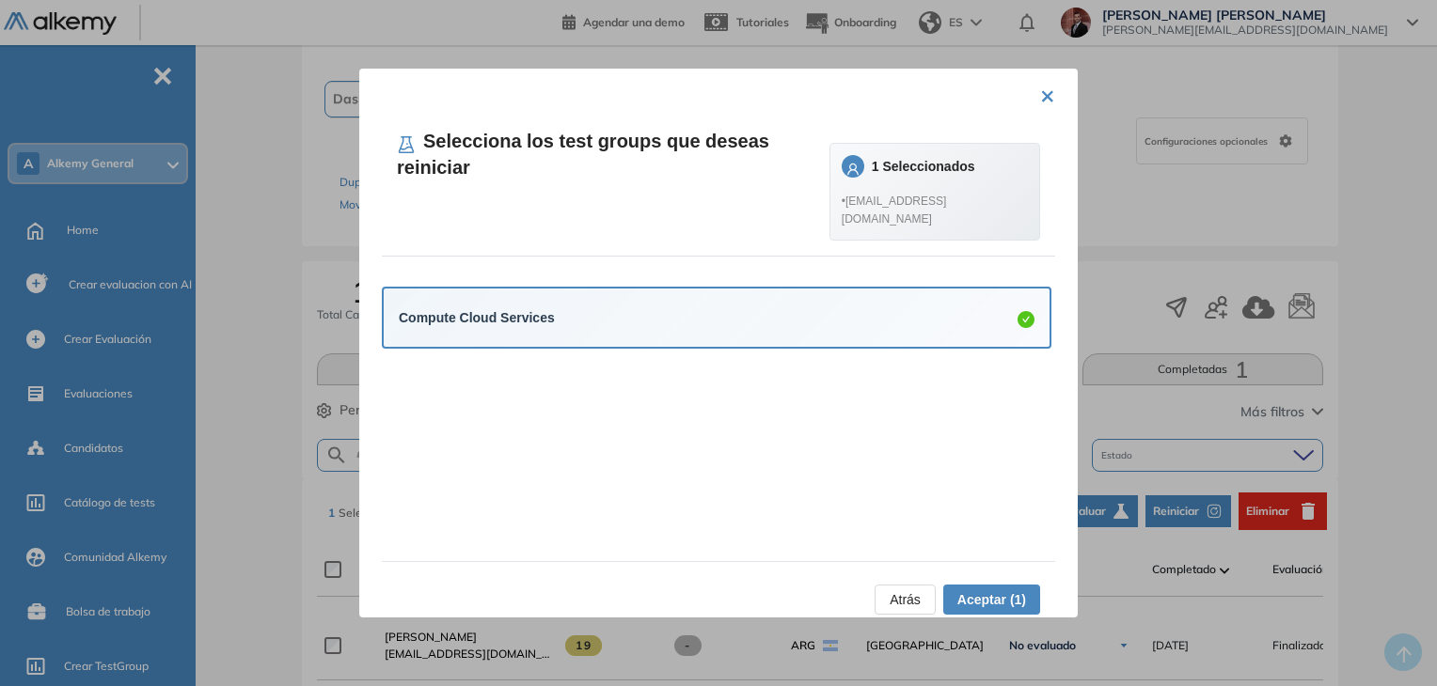
click at [1001, 596] on span "Aceptar (1)" at bounding box center [991, 600] width 69 height 21
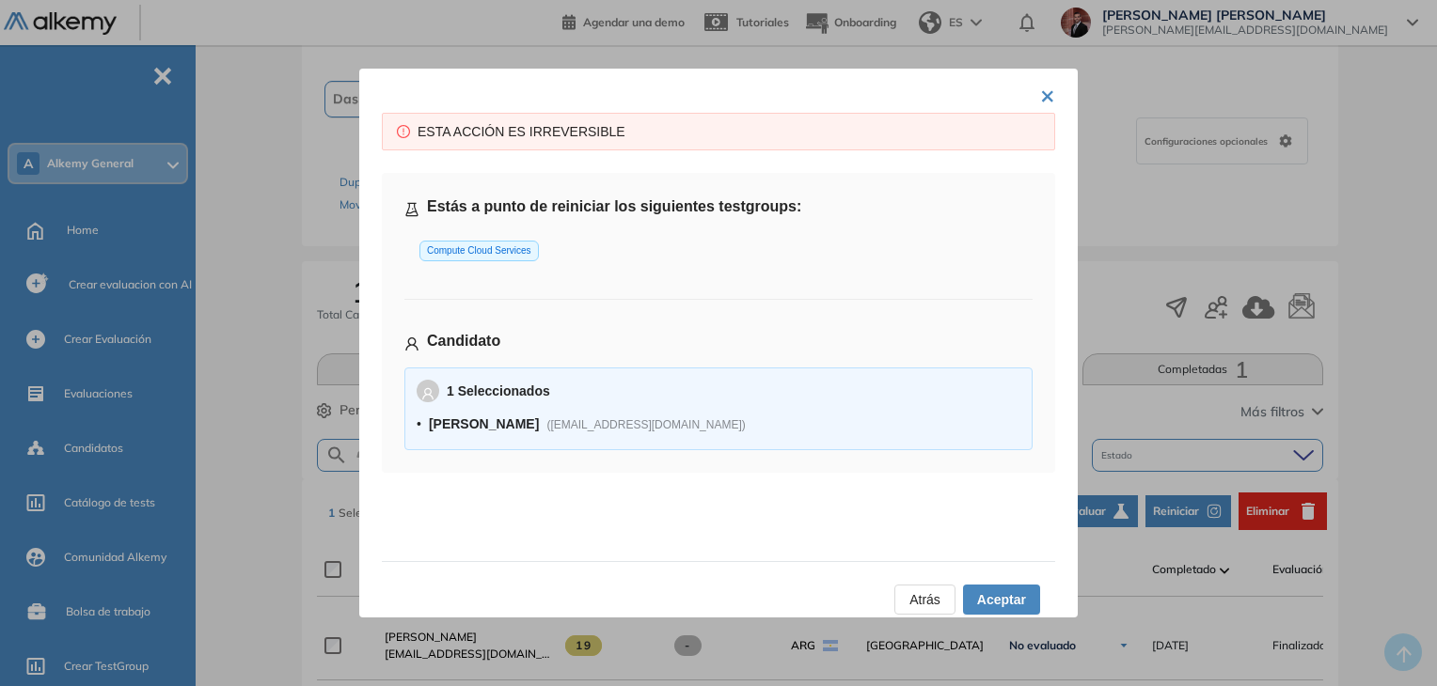
click at [923, 599] on span "Atrás" at bounding box center [924, 600] width 31 height 21
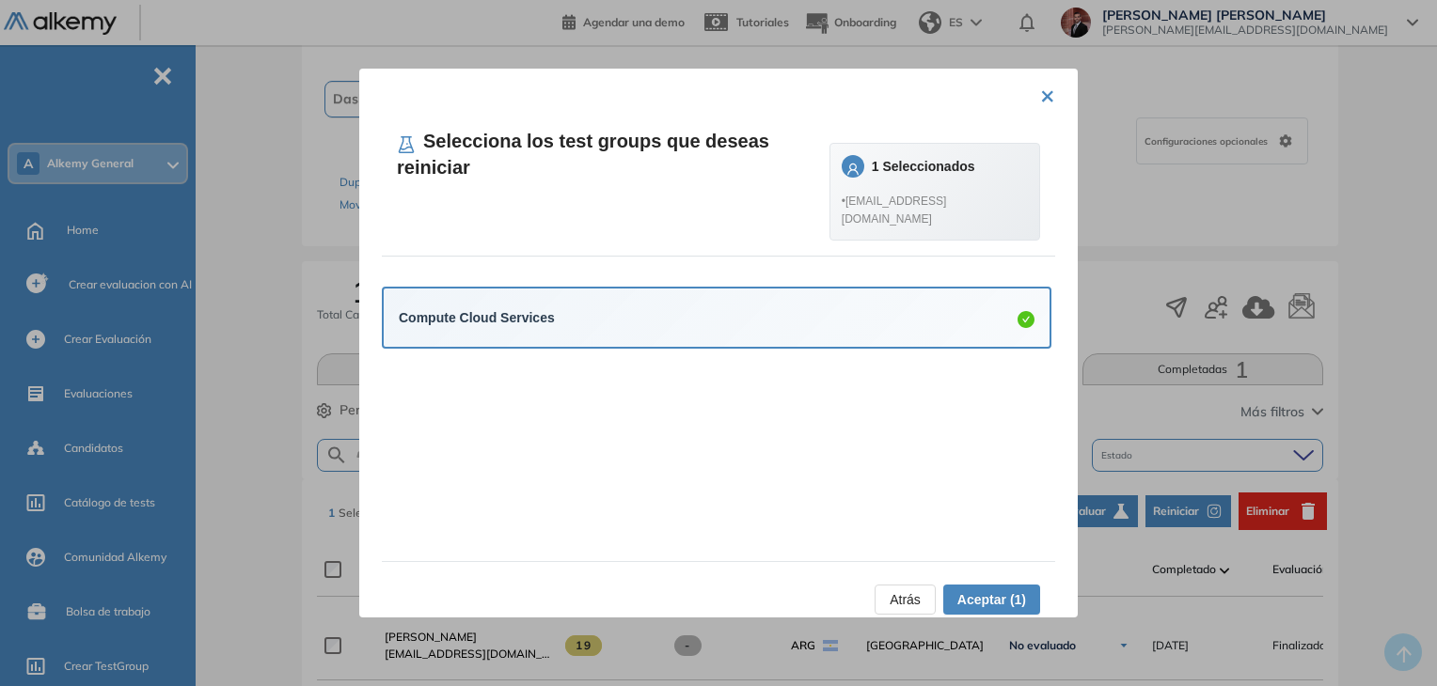
click at [921, 602] on button "Atrás" at bounding box center [904, 600] width 61 height 30
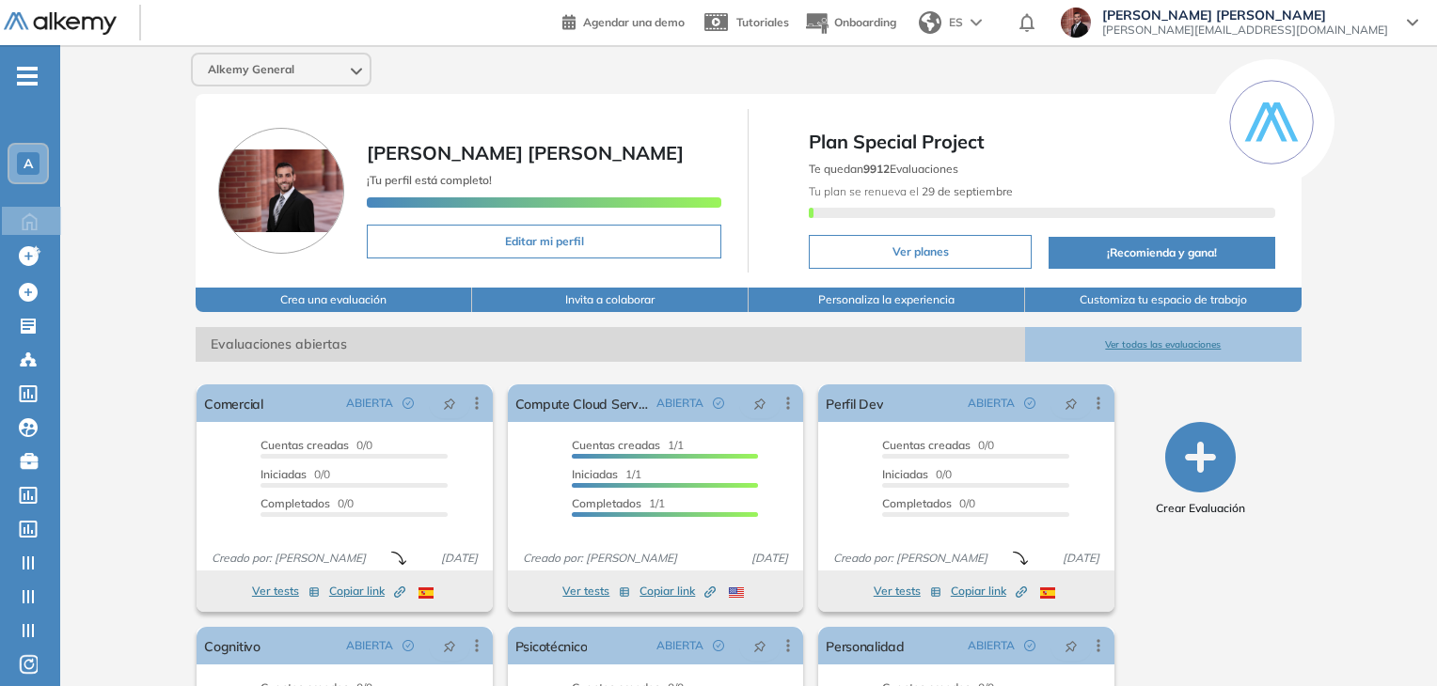
click at [24, 78] on span "-" at bounding box center [27, 74] width 21 height 15
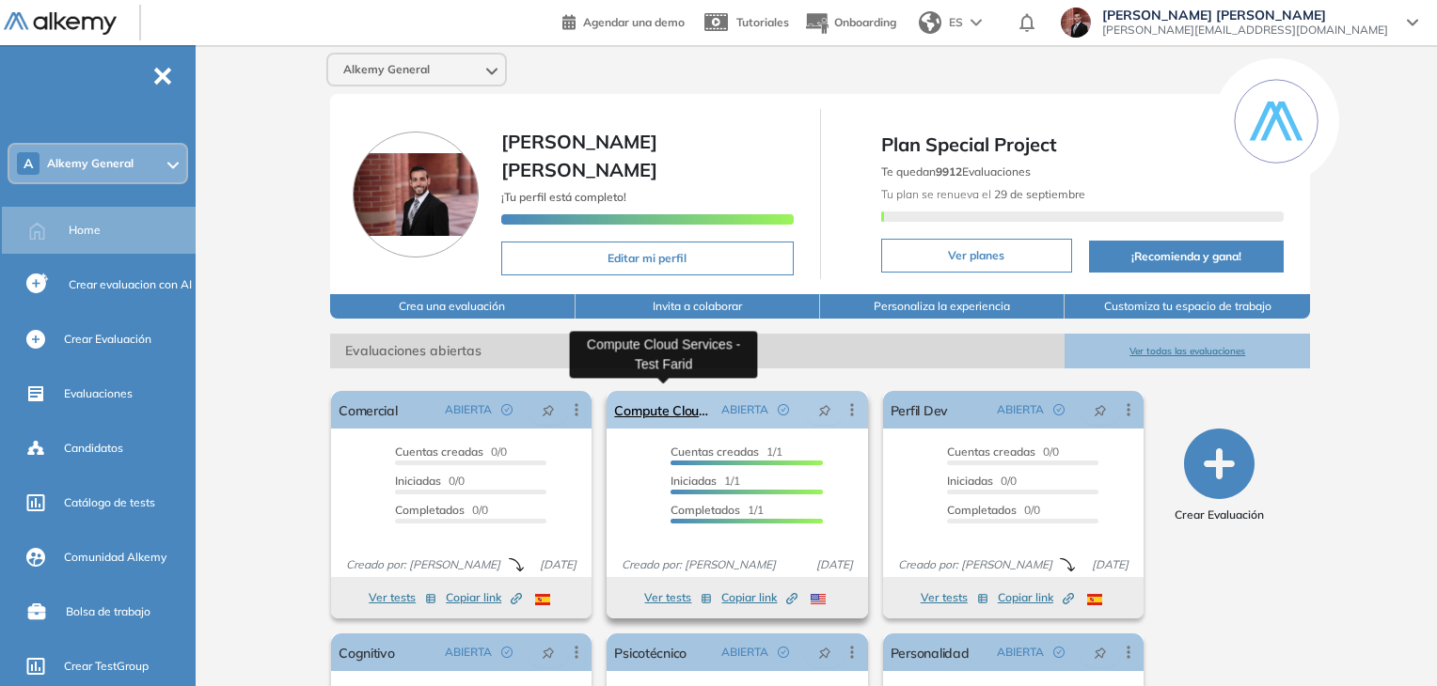
click at [666, 408] on link "Compute Cloud Services - Test Farid" at bounding box center [663, 410] width 99 height 38
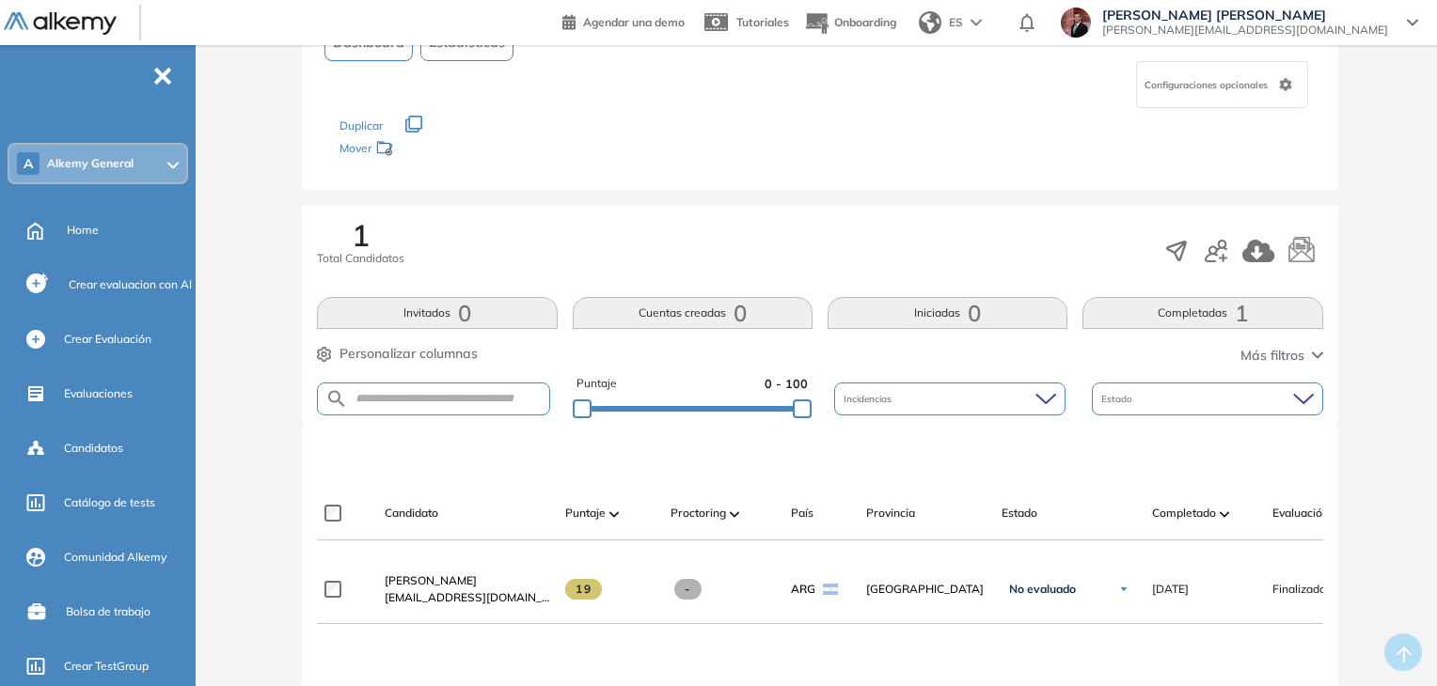
scroll to position [206, 0]
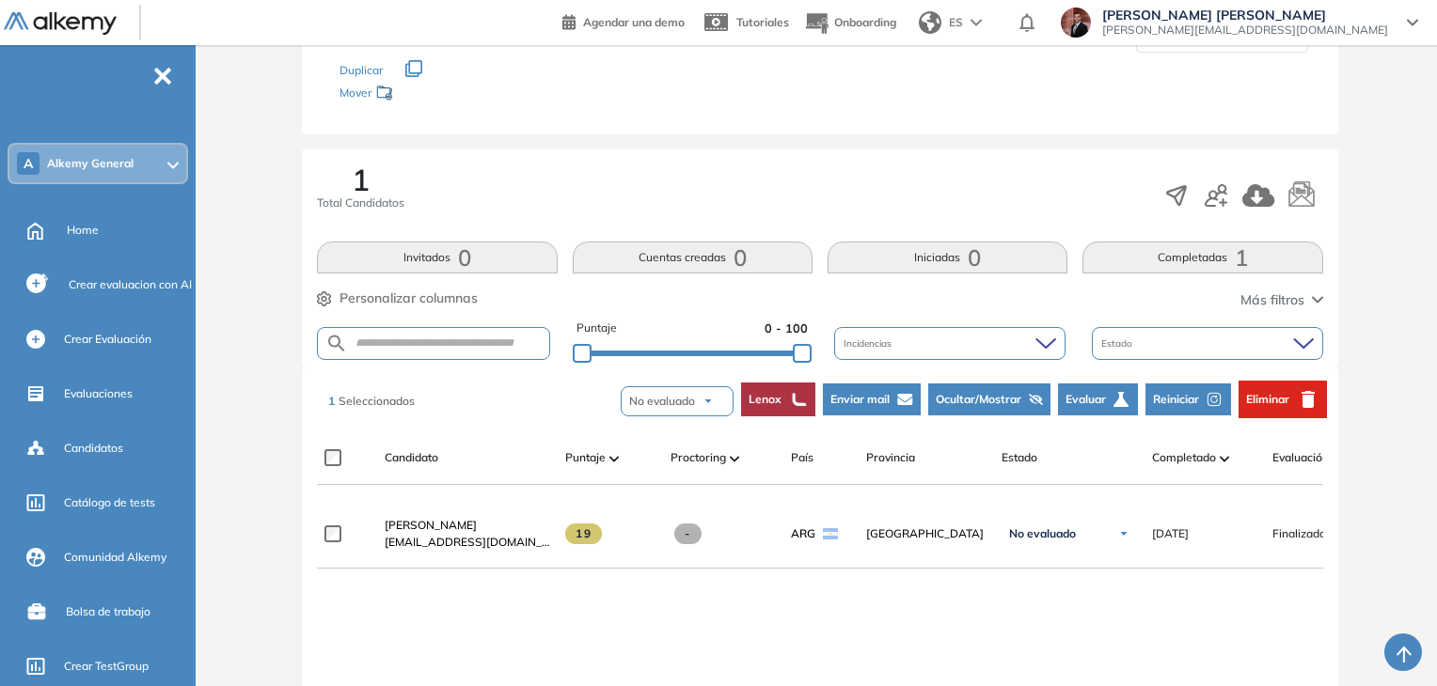
click at [881, 396] on span "Enviar mail" at bounding box center [859, 399] width 59 height 17
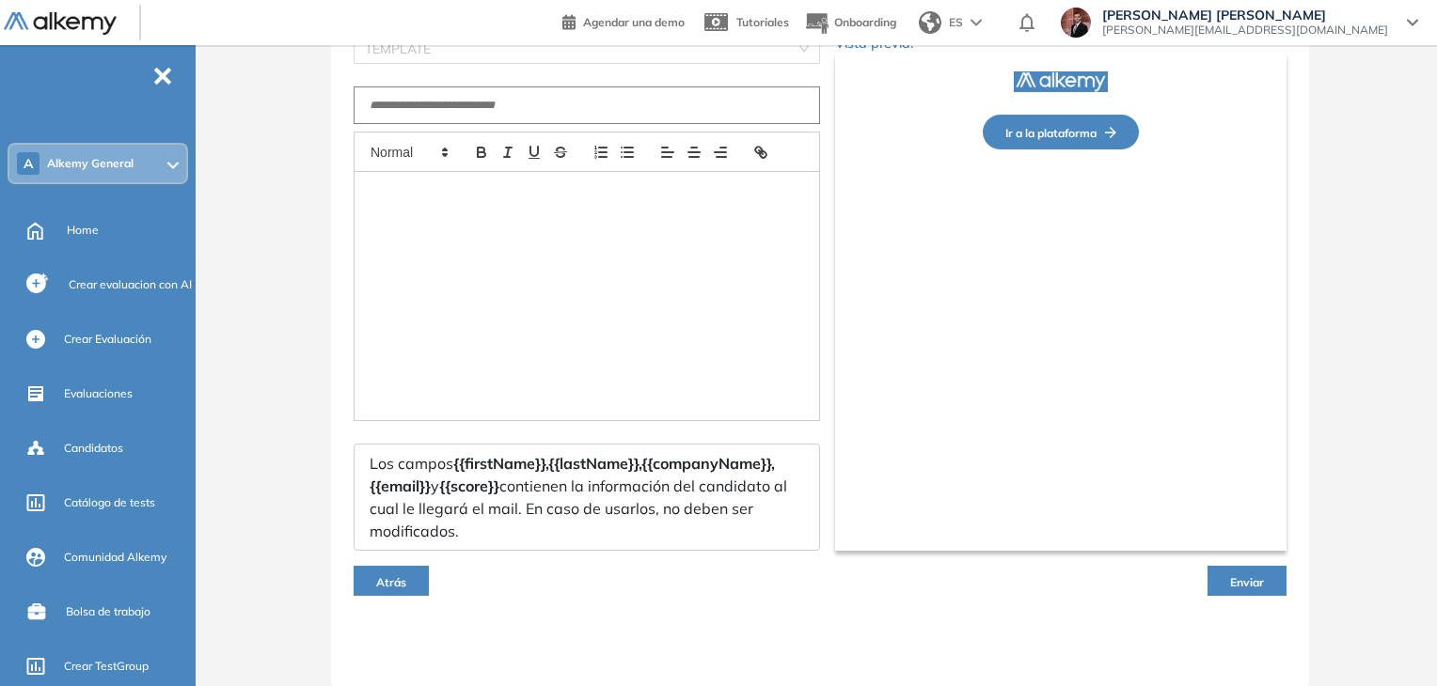
scroll to position [162, 0]
click at [473, 244] on div at bounding box center [586, 296] width 465 height 248
click at [484, 105] on input "text" at bounding box center [587, 106] width 466 height 38
type input "***"
click at [486, 238] on div at bounding box center [586, 296] width 465 height 248
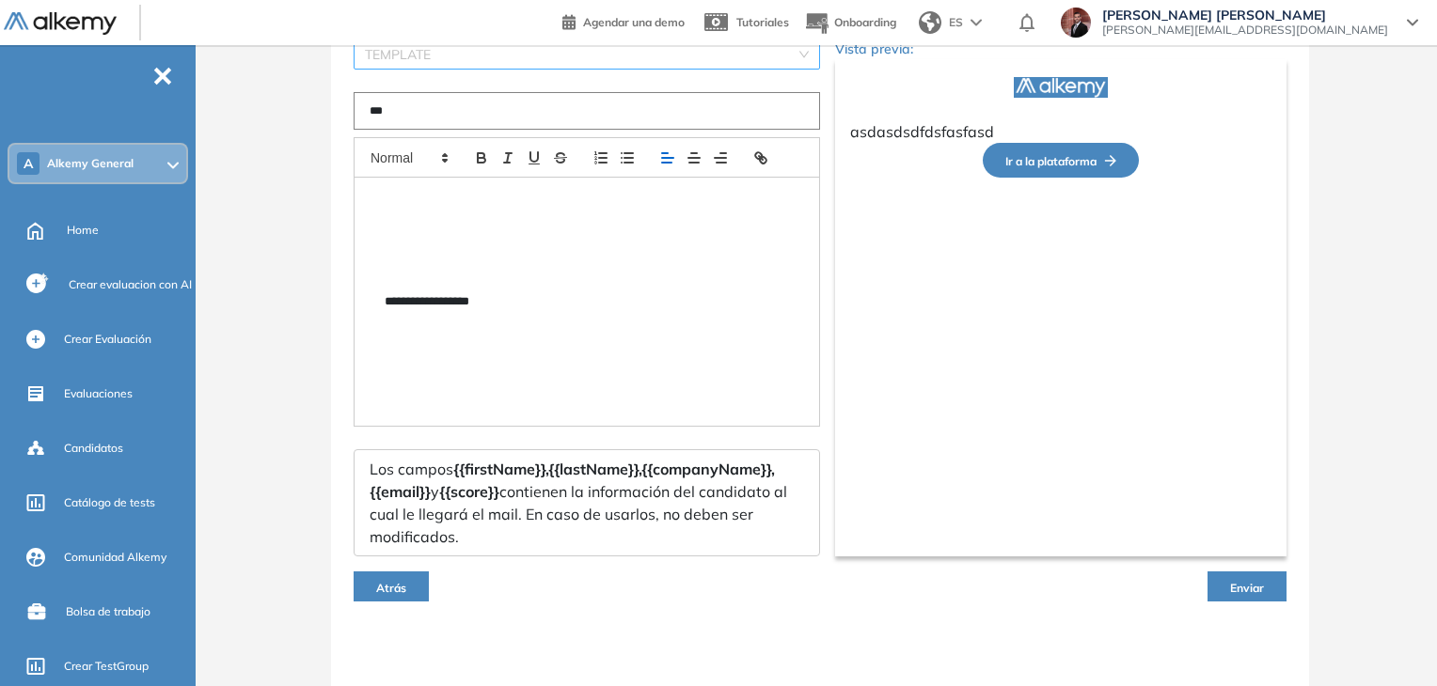
scroll to position [0, 0]
